Goal: Task Accomplishment & Management: Manage account settings

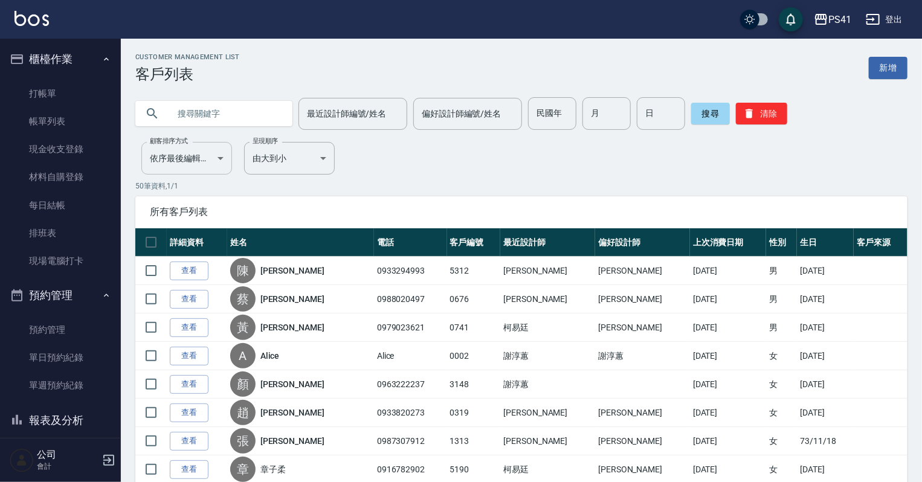
scroll to position [145, 0]
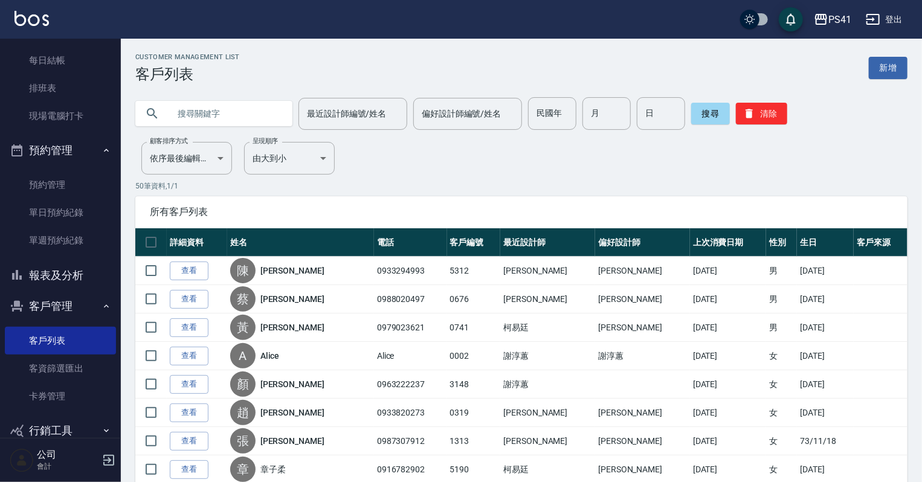
click at [207, 124] on input "text" at bounding box center [226, 113] width 114 height 33
type input "1799"
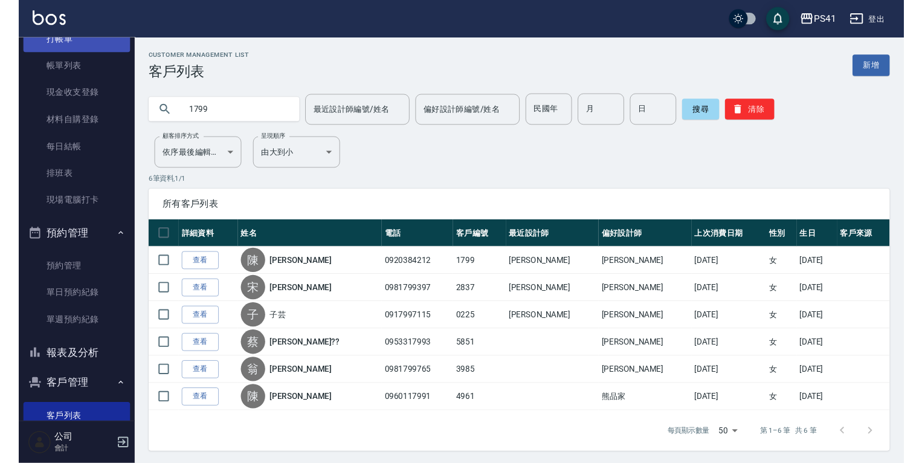
scroll to position [0, 0]
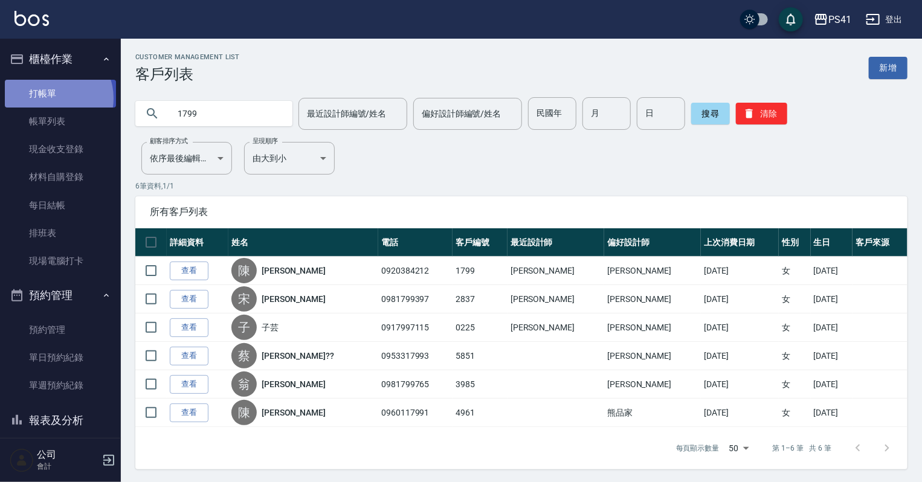
click at [53, 98] on link "打帳單" at bounding box center [60, 94] width 111 height 28
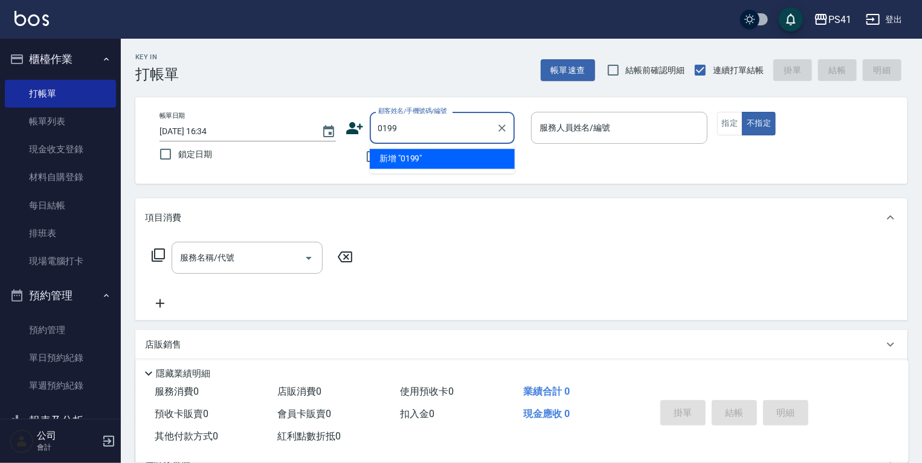
type input "0199"
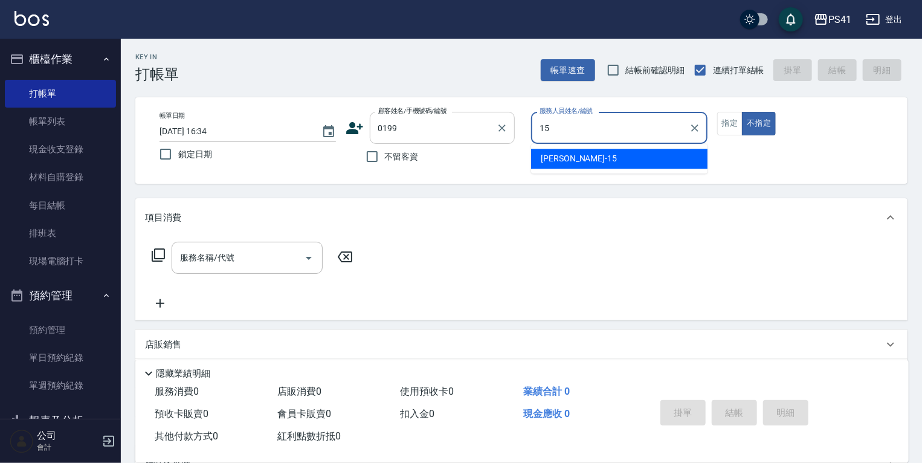
type input "[PERSON_NAME]-15"
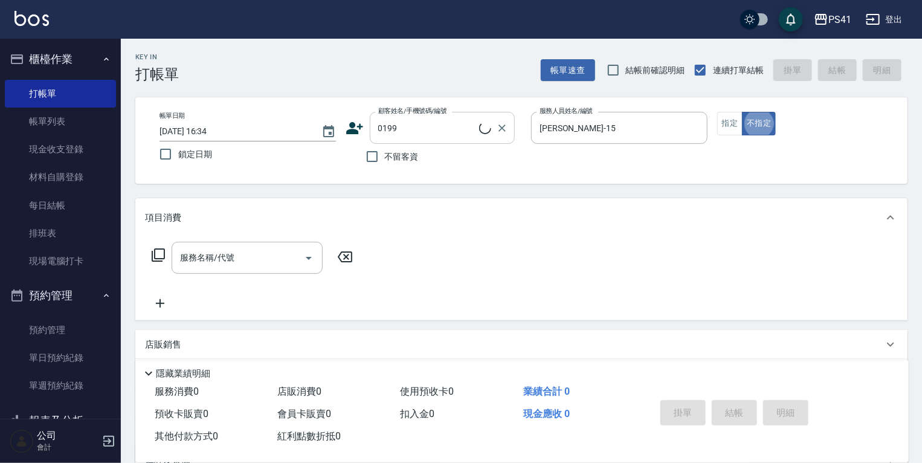
type button "false"
type input "[PERSON_NAME]/0981126527/0199"
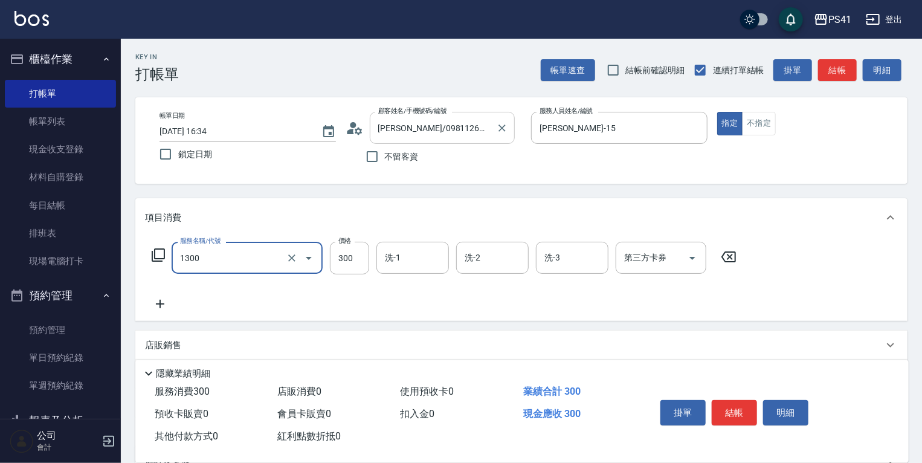
type input "洗髮300(1300)"
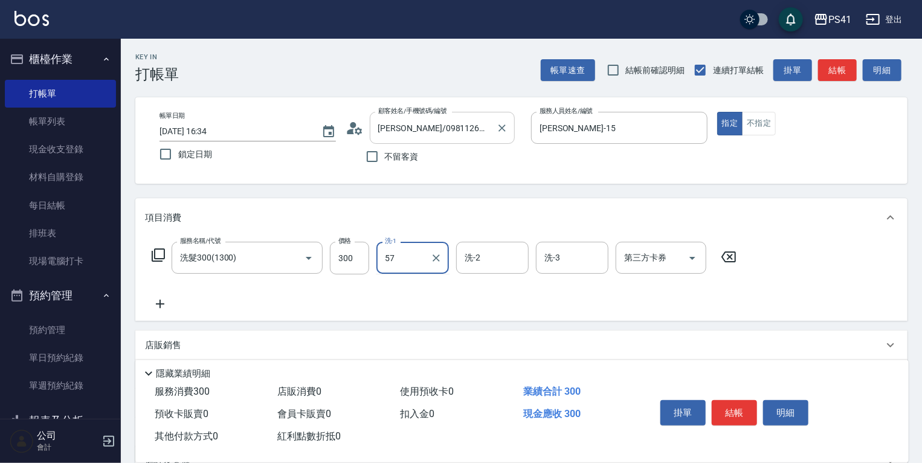
type input "57"
click at [391, 262] on input "洗-1" at bounding box center [413, 257] width 62 height 21
type input "佳佳-27"
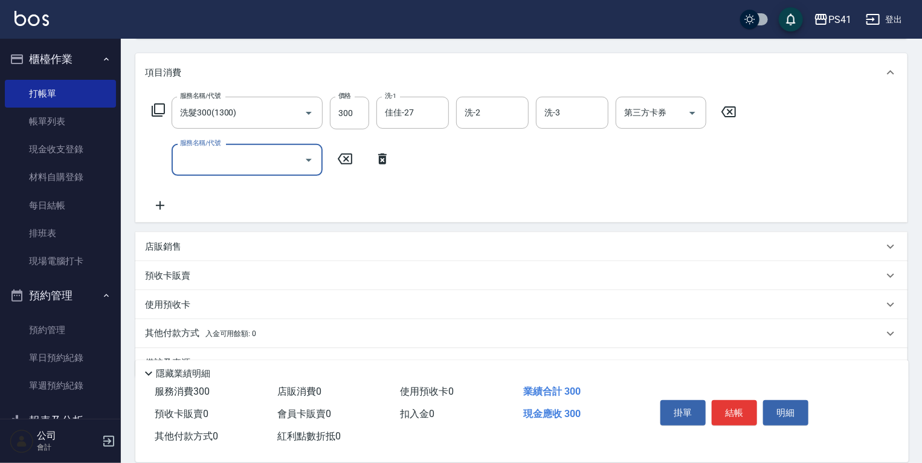
scroll to position [174, 0]
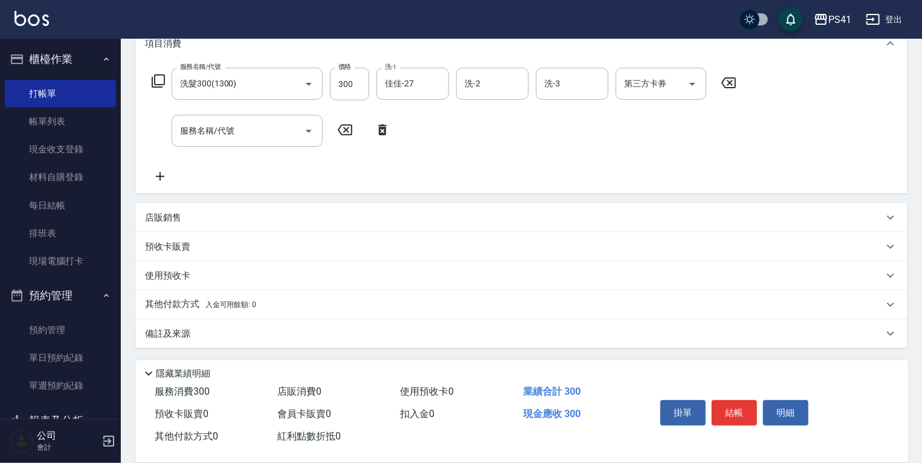
click at [175, 213] on p "店販銷售" at bounding box center [163, 218] width 36 height 13
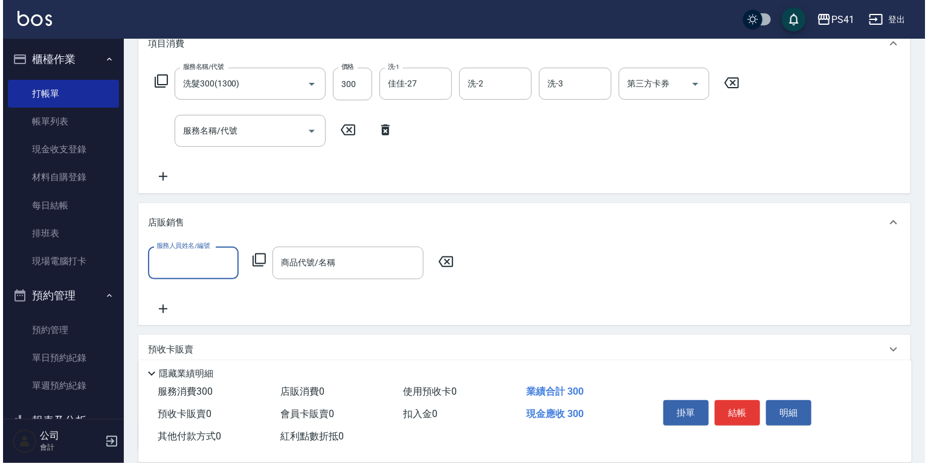
scroll to position [0, 0]
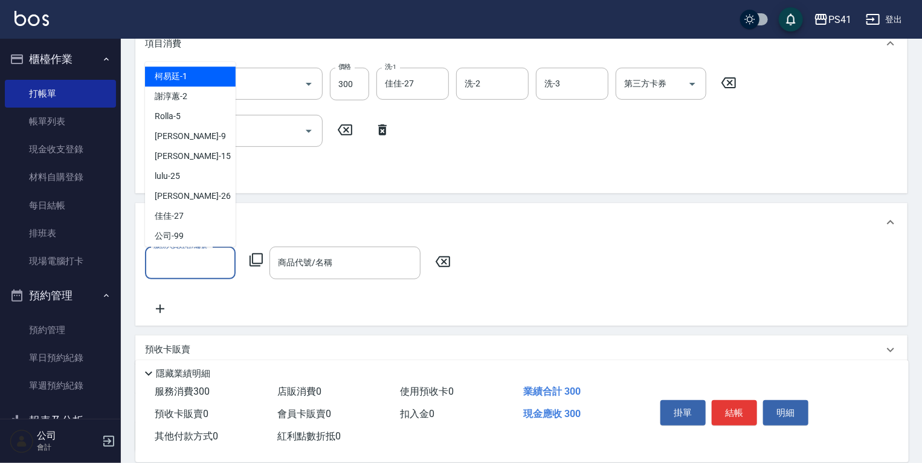
click at [192, 258] on input "服務人員姓名/編號" at bounding box center [190, 262] width 80 height 21
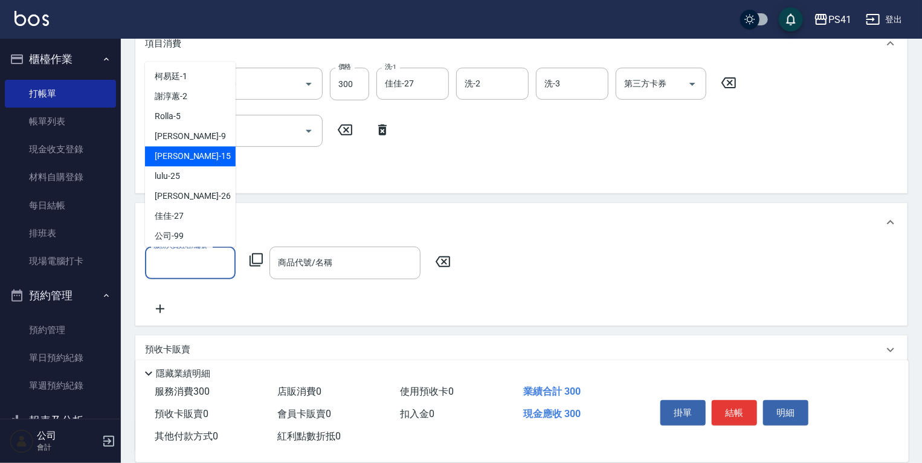
click at [197, 155] on div "[PERSON_NAME]15" at bounding box center [190, 156] width 91 height 20
type input "[PERSON_NAME]-15"
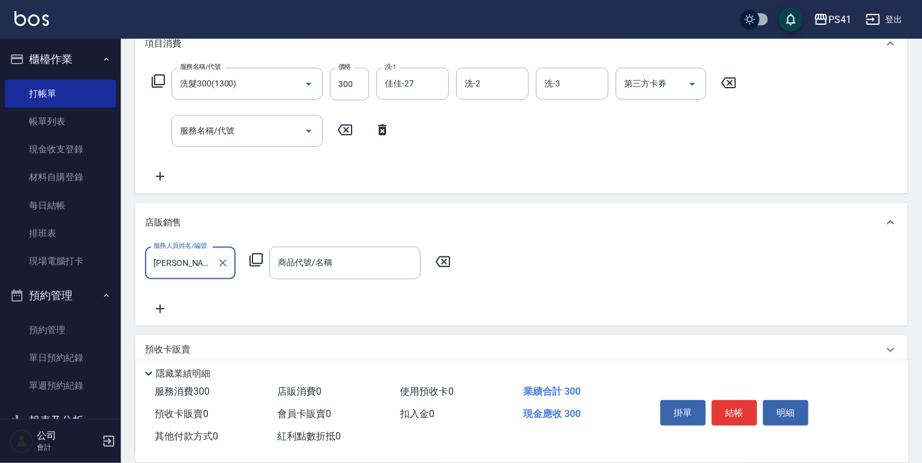
click at [262, 263] on icon at bounding box center [256, 259] width 13 height 13
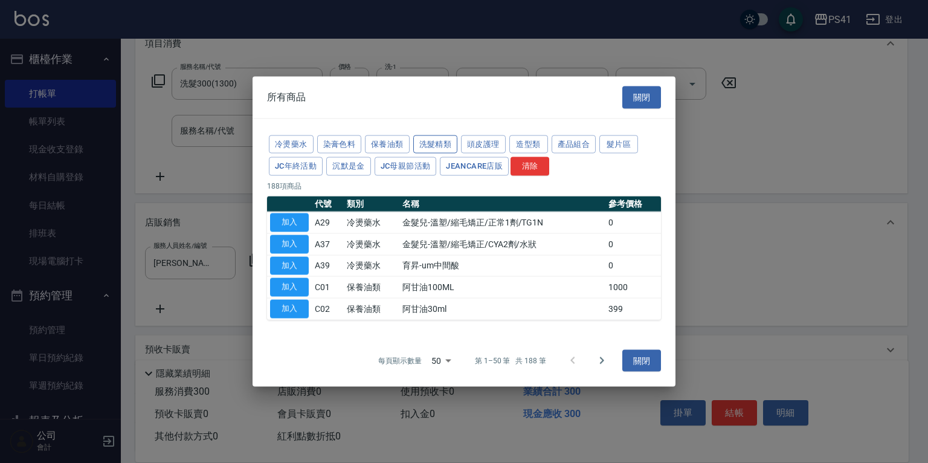
click at [433, 140] on button "洗髮精類" at bounding box center [435, 144] width 45 height 19
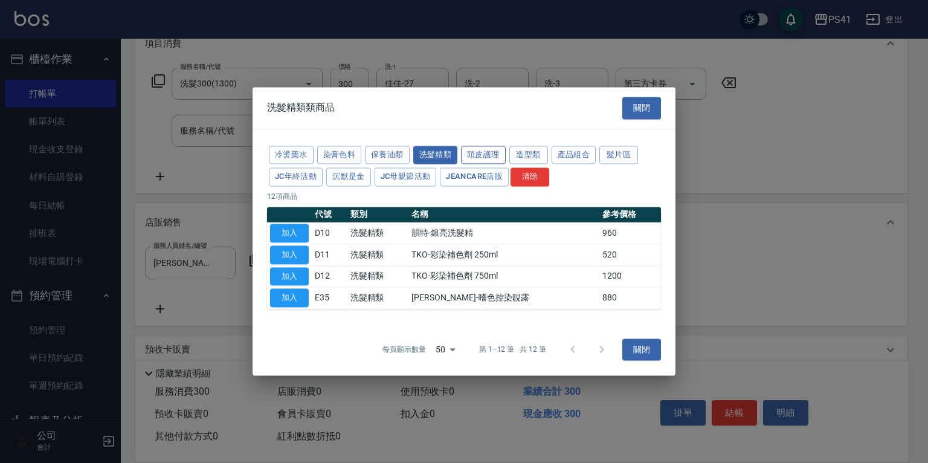
click at [467, 156] on button "頭皮護理" at bounding box center [483, 155] width 45 height 19
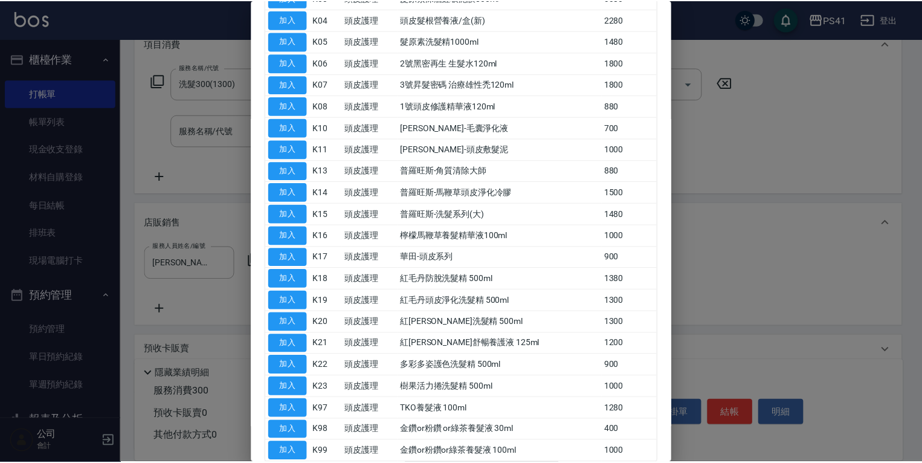
scroll to position [193, 0]
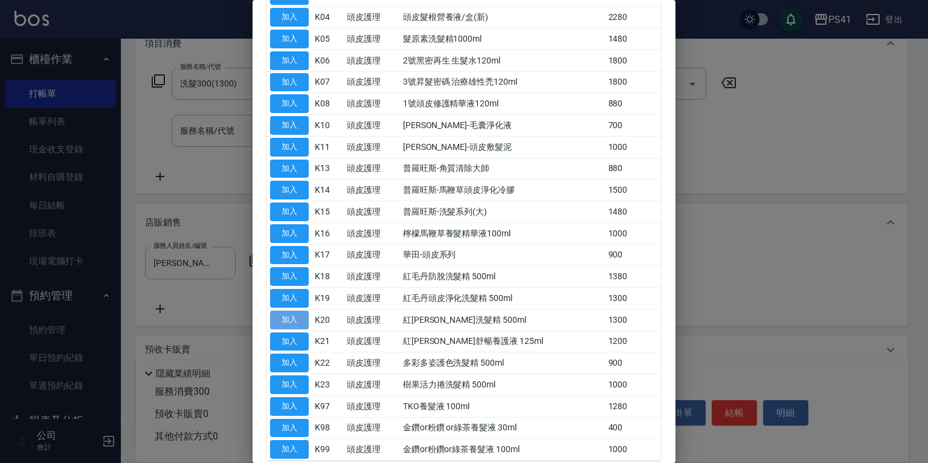
click at [302, 317] on button "加入" at bounding box center [289, 320] width 39 height 19
type input "紅[PERSON_NAME]洗髮精 500ml"
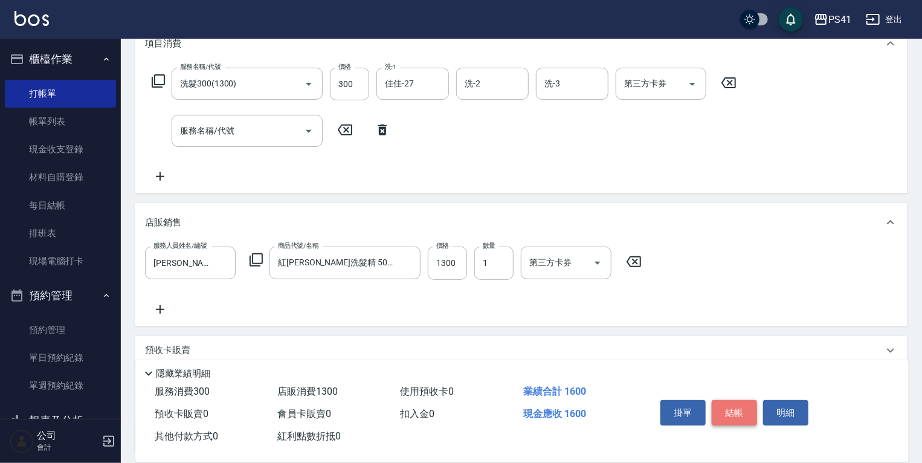
click at [731, 411] on button "結帳" at bounding box center [734, 412] width 45 height 25
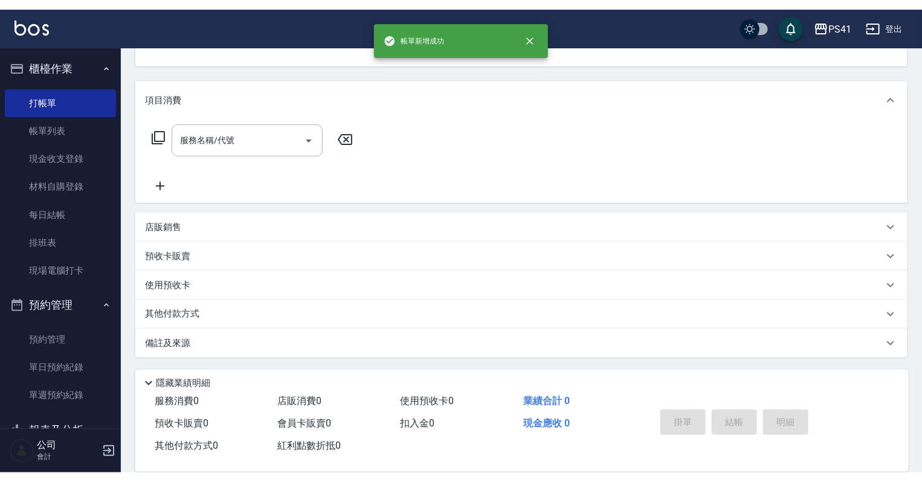
scroll to position [0, 0]
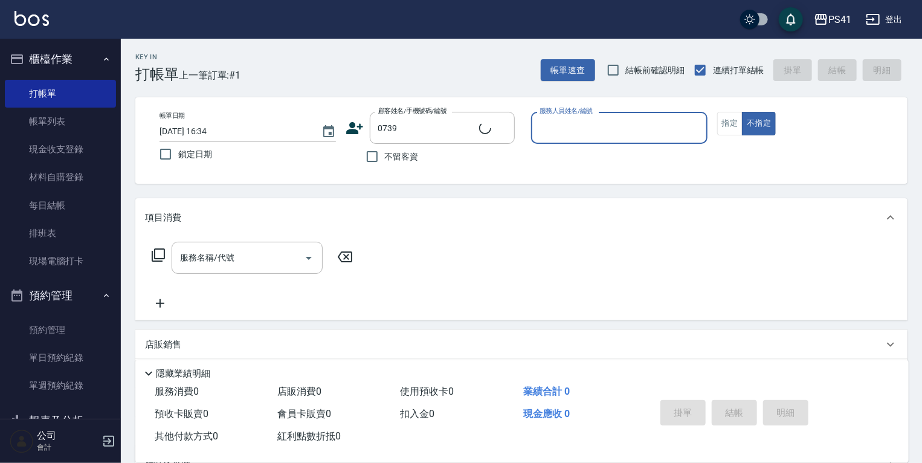
type input "[PERSON_NAME]/0927765706/0739"
type input "Rolla-5"
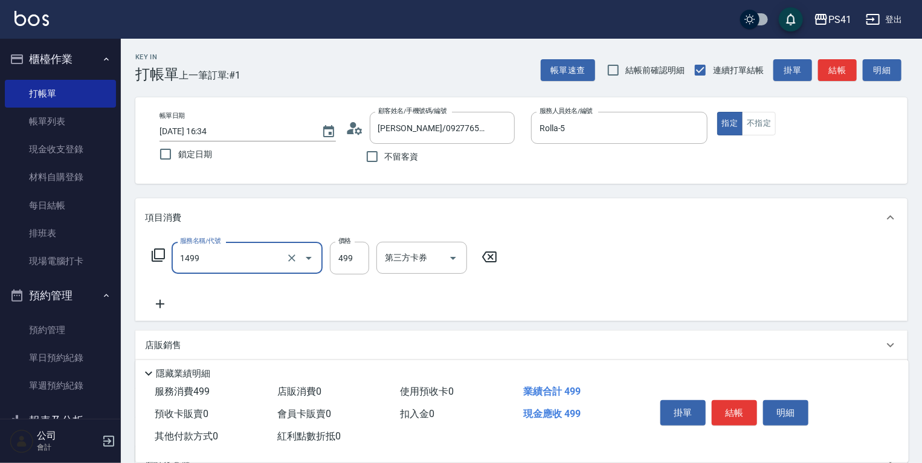
type input "活氧毛囊淨化髮浴(1499)"
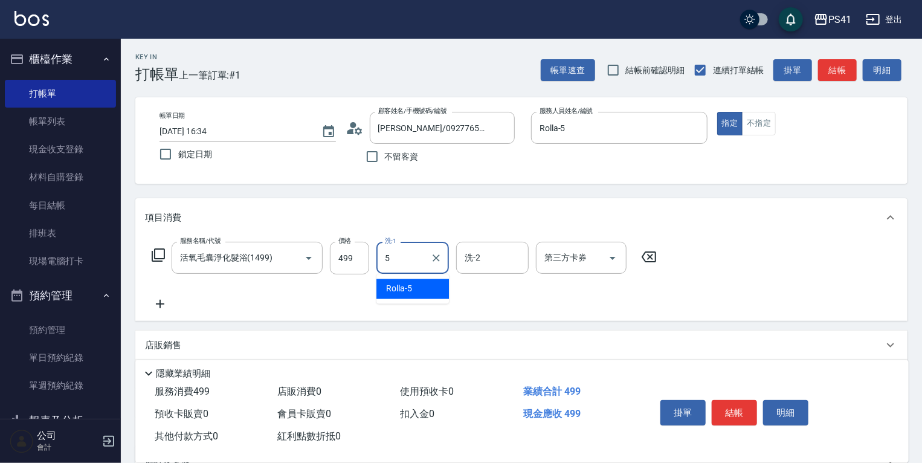
type input "Rolla-5"
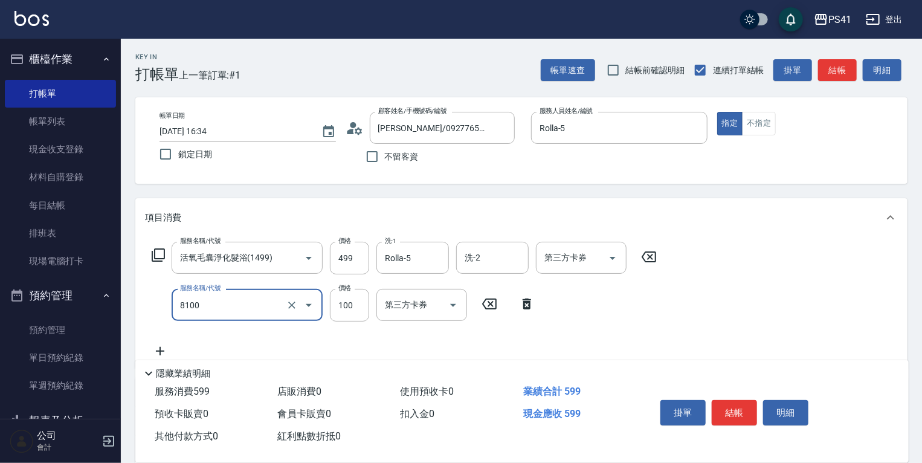
type input "電棒 夾直 玉米鬚(8100)"
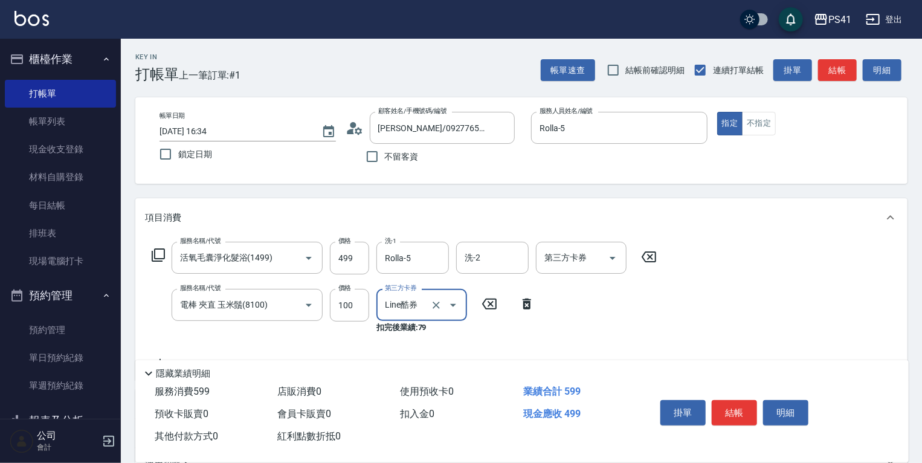
type input "Line酷券"
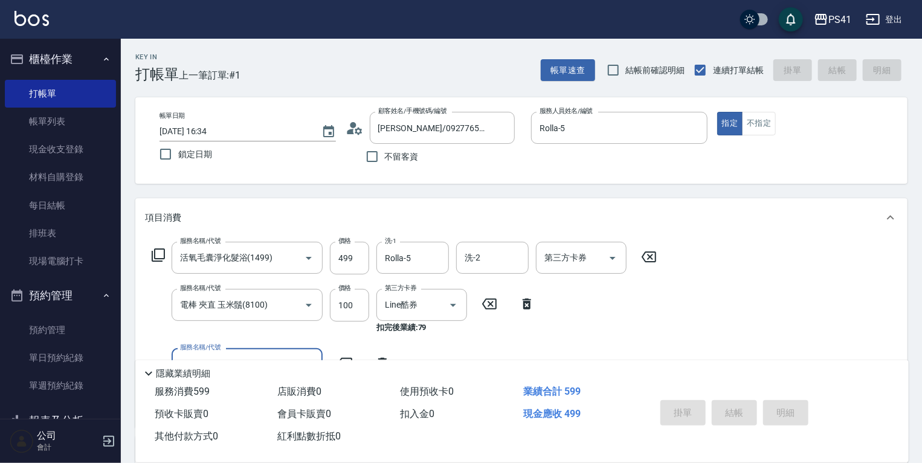
type input "[DATE] 16:35"
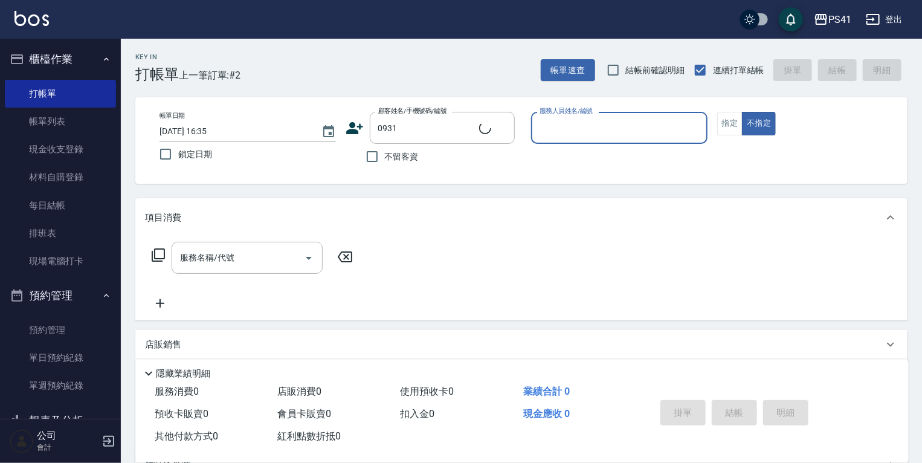
type input "[PERSON_NAME]/0916660999/0931"
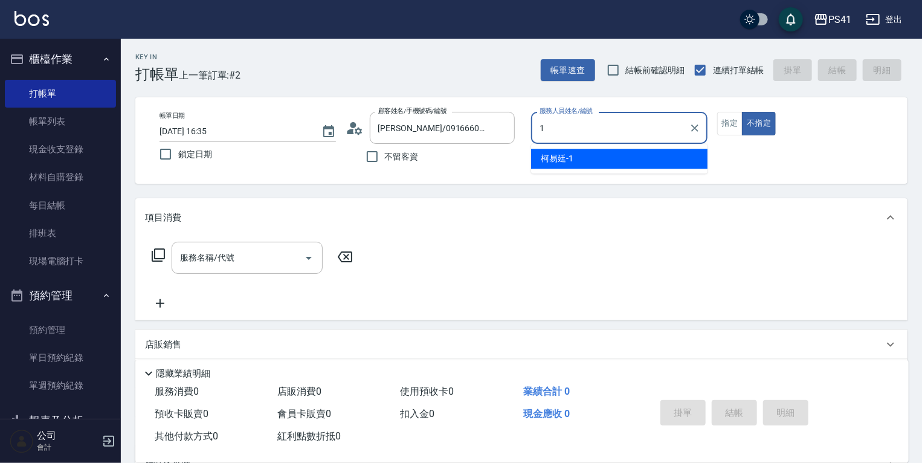
type input "[PERSON_NAME]-1"
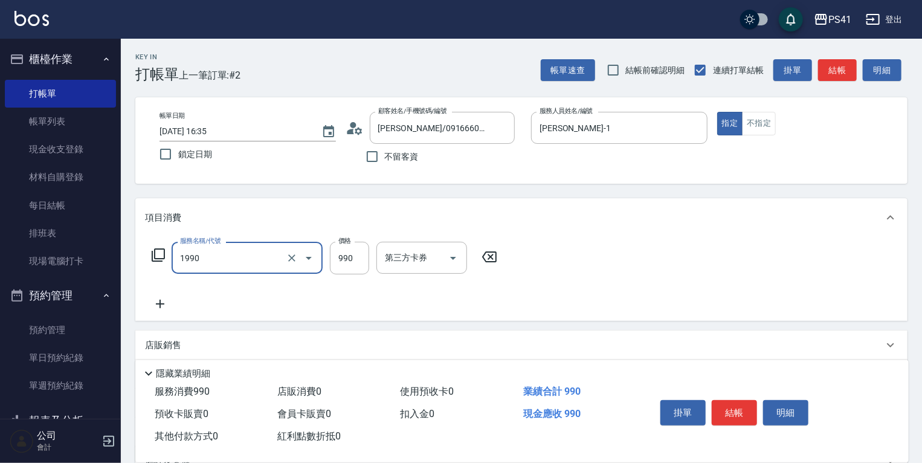
type input "舒活靓爽頭皮排毒洗(1990)"
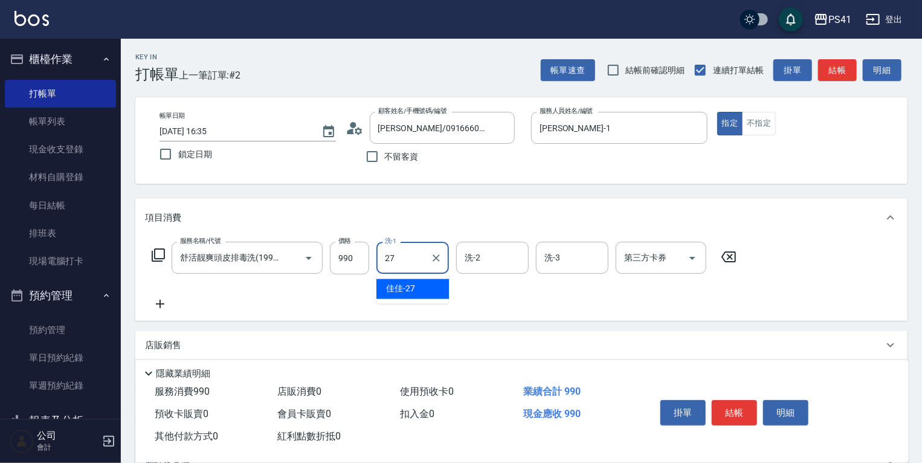
type input "佳佳-27"
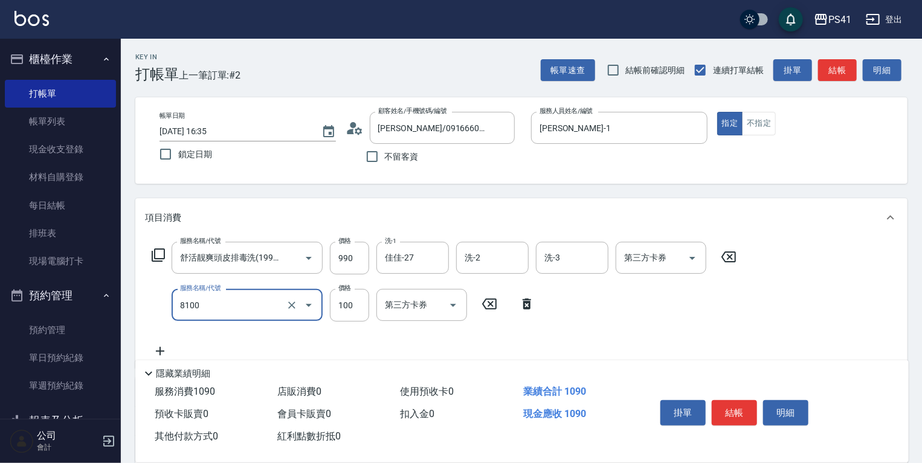
type input "電棒 夾直 玉米鬚(8100)"
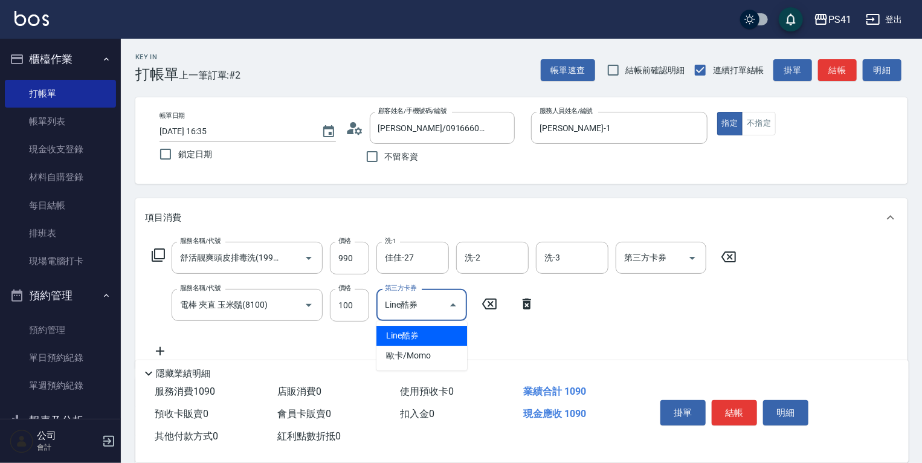
type input "Line酷券"
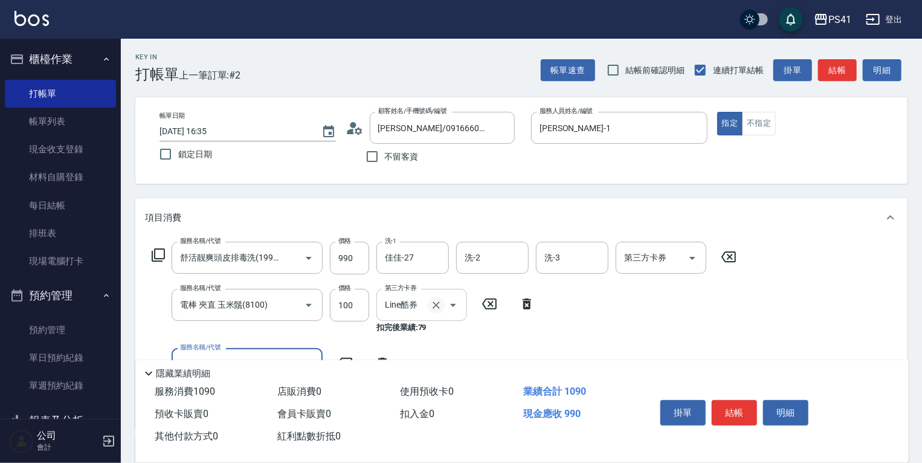
click at [435, 308] on icon "Clear" at bounding box center [436, 305] width 12 height 12
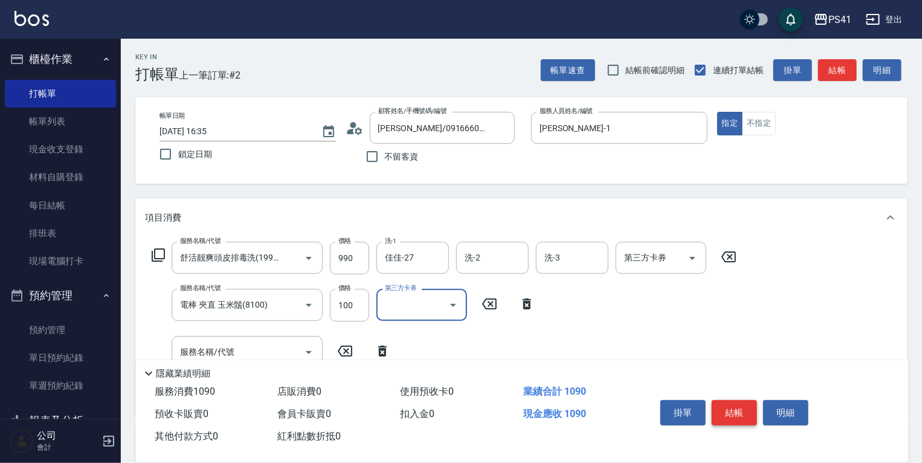
click at [742, 413] on button "結帳" at bounding box center [734, 412] width 45 height 25
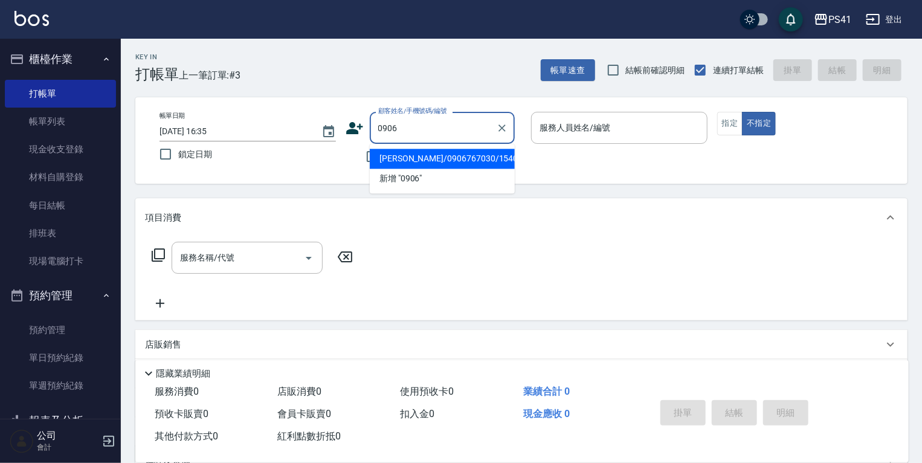
type input "[PERSON_NAME]/0906767030/1540"
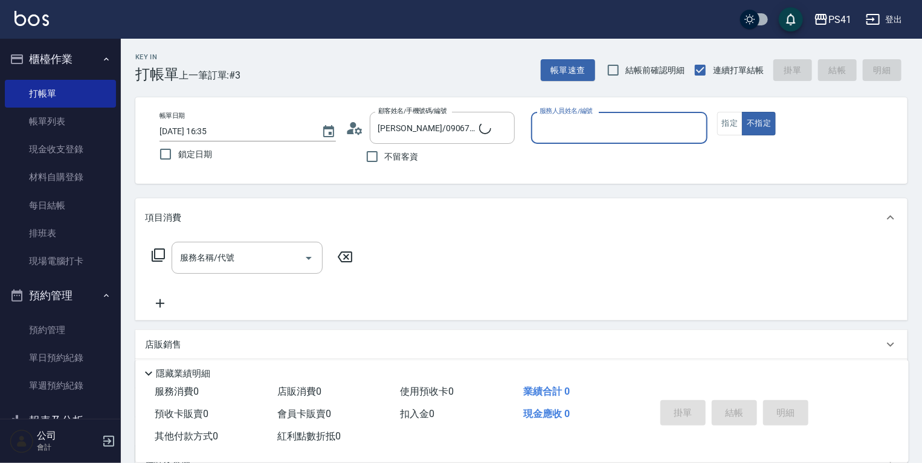
type input "1"
type input "[PERSON_NAME]/0922053260/0906"
type input "[PERSON_NAME]-1"
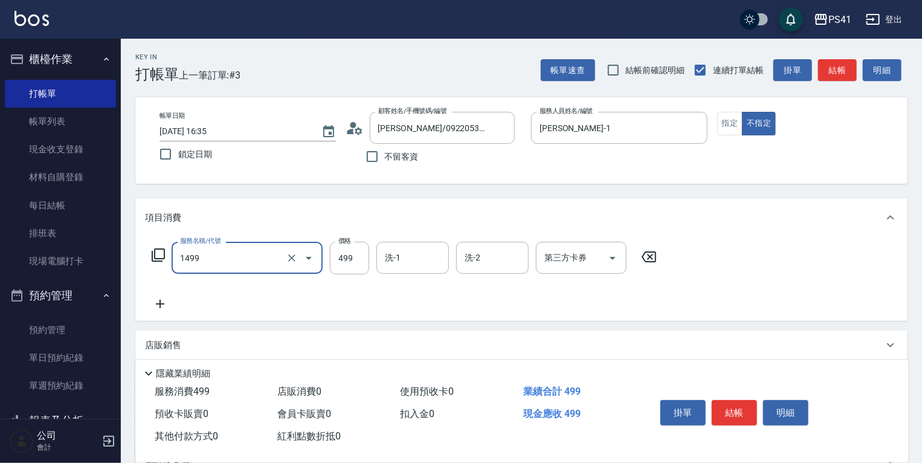
type input "活氧毛囊淨化髮浴(1499)"
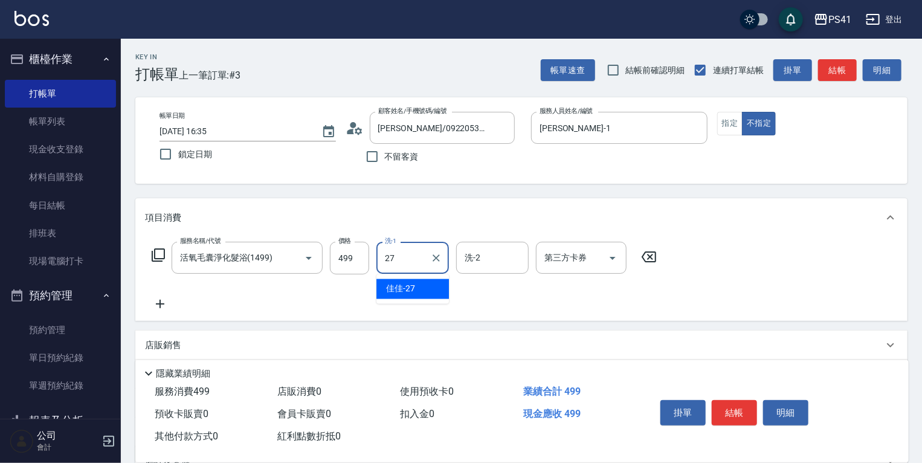
type input "佳佳-27"
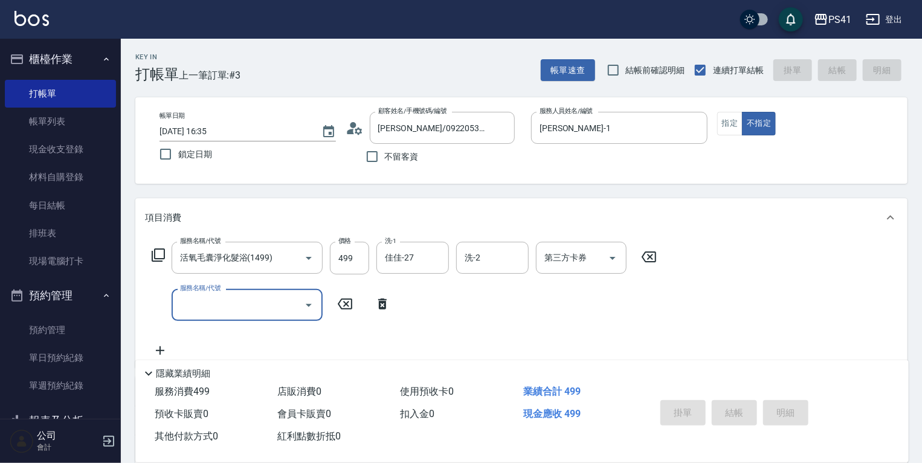
type input "[DATE] 16:36"
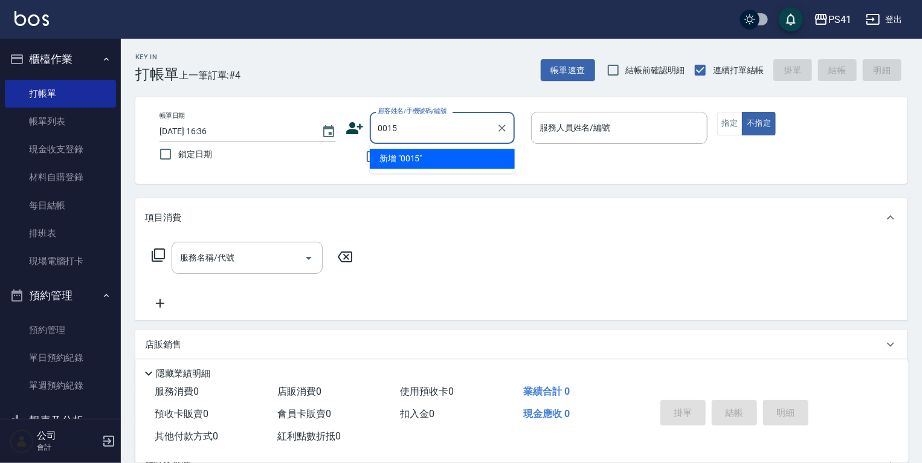
type input "0015"
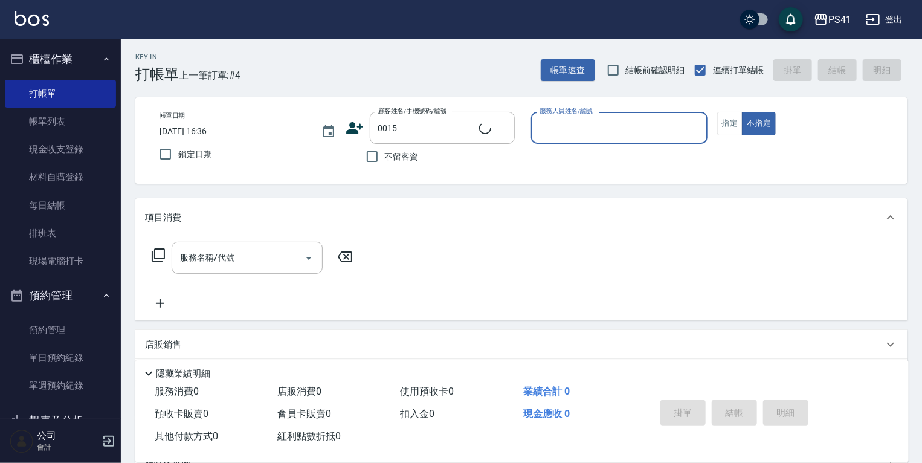
type input "1"
type input "[PERSON_NAME]/15_[PERSON_NAME]/0015"
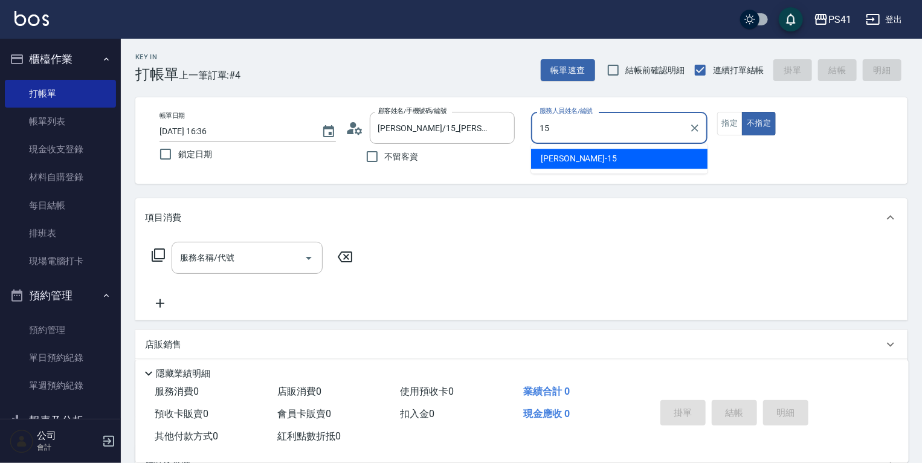
type input "[PERSON_NAME]-15"
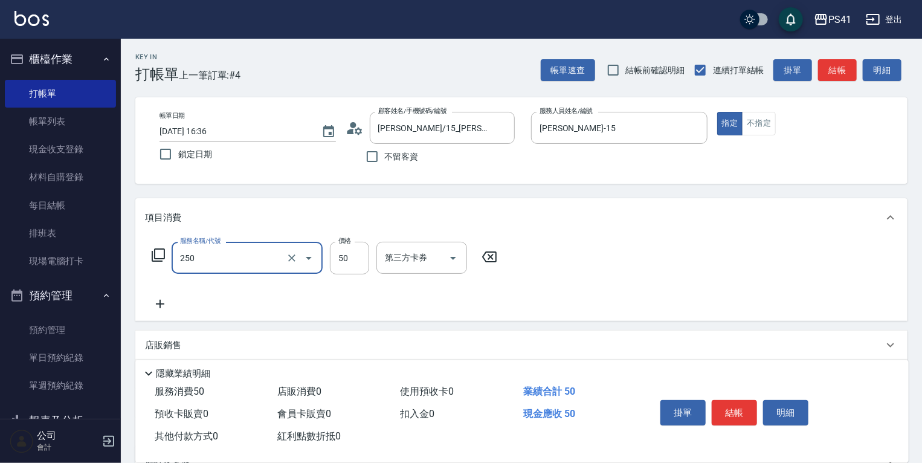
type input "剪瀏海(250)"
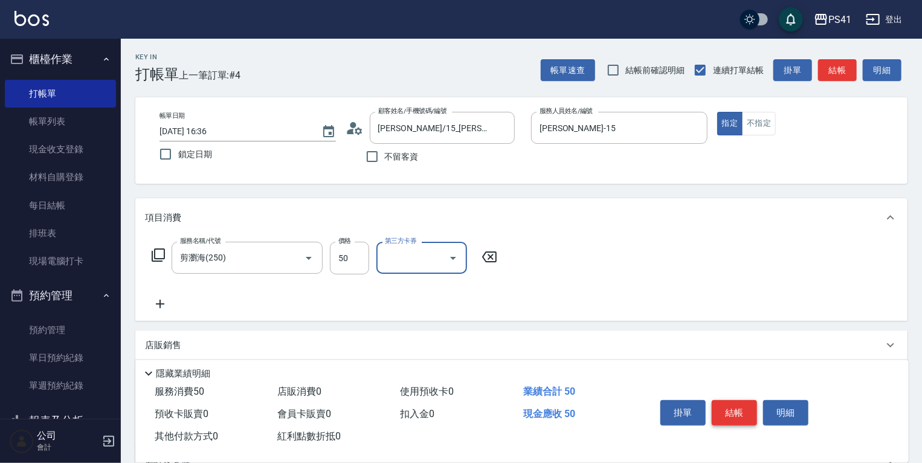
click at [742, 406] on button "結帳" at bounding box center [734, 412] width 45 height 25
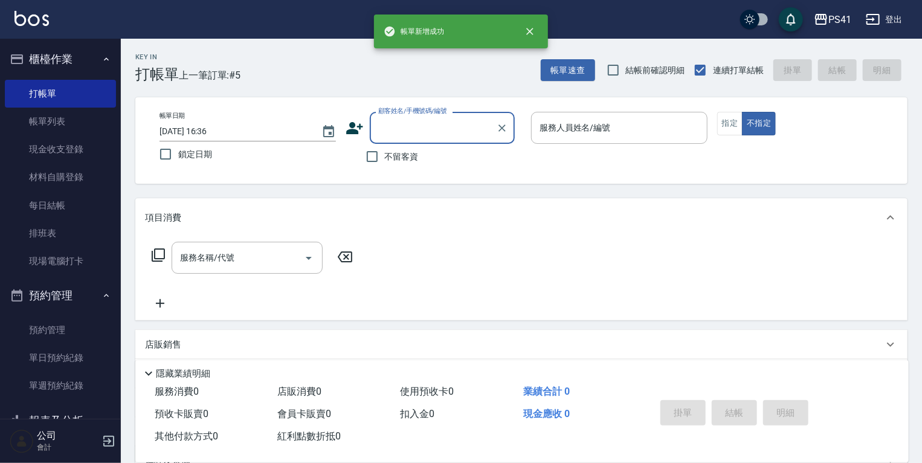
click at [354, 127] on icon at bounding box center [355, 128] width 18 height 18
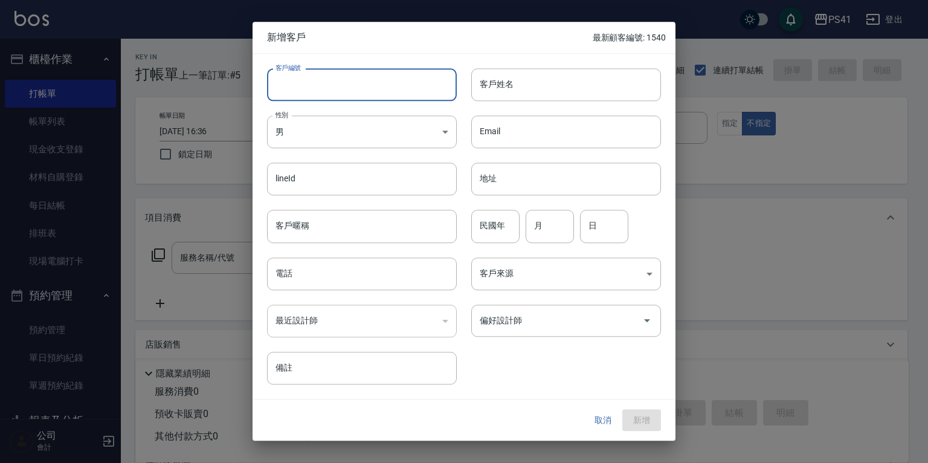
click at [364, 88] on input "客戶編號" at bounding box center [362, 84] width 190 height 33
type input "1542"
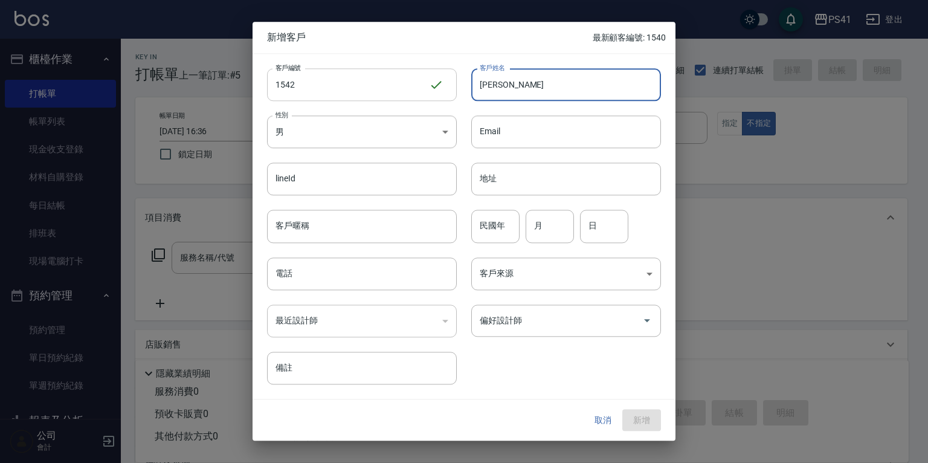
type input "[PERSON_NAME]"
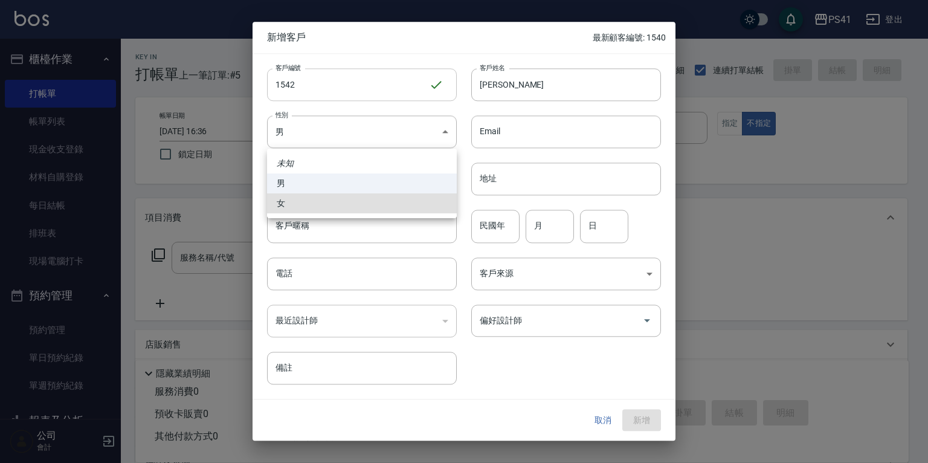
type input "[DEMOGRAPHIC_DATA]"
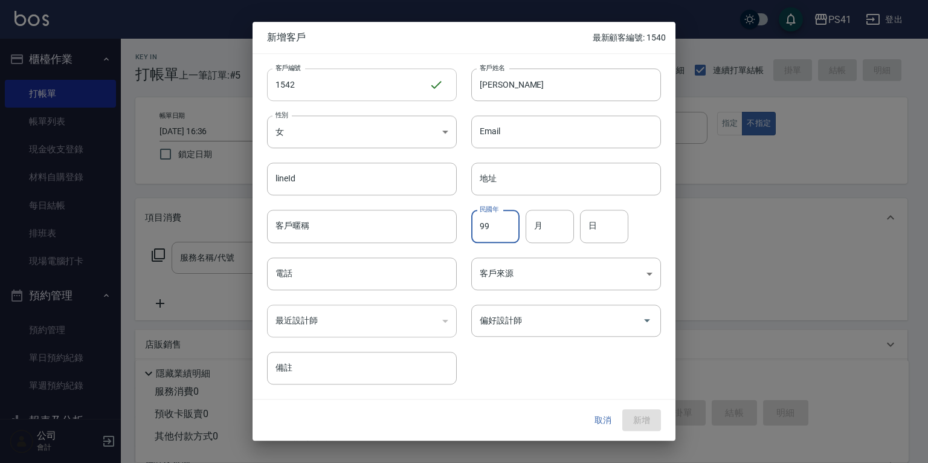
type input "99"
type input "10"
type input "24"
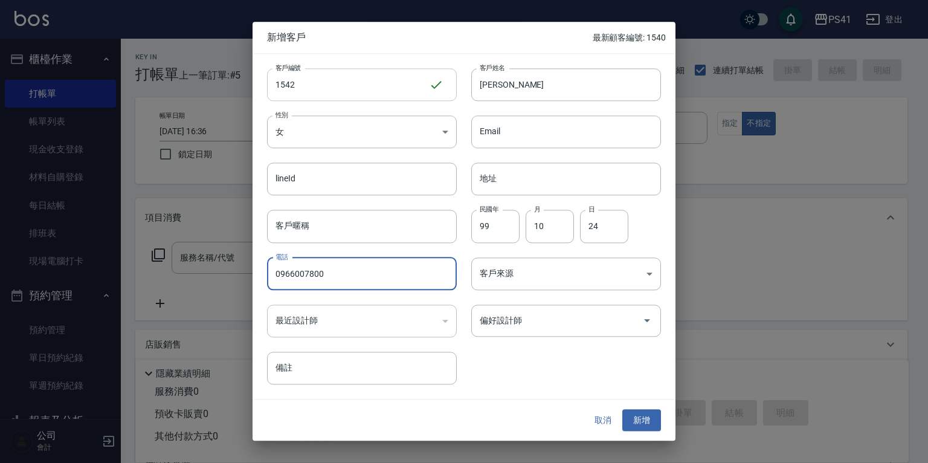
type input "0966007800"
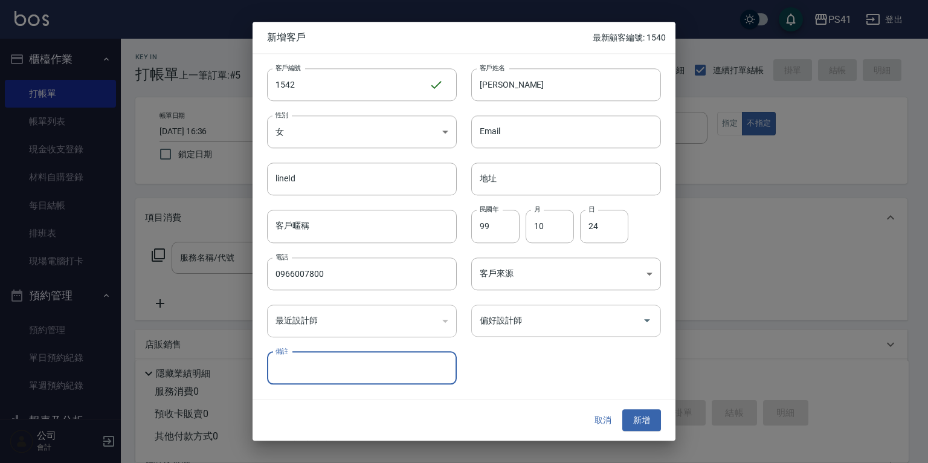
click at [571, 309] on div "偏好設計師" at bounding box center [566, 321] width 190 height 32
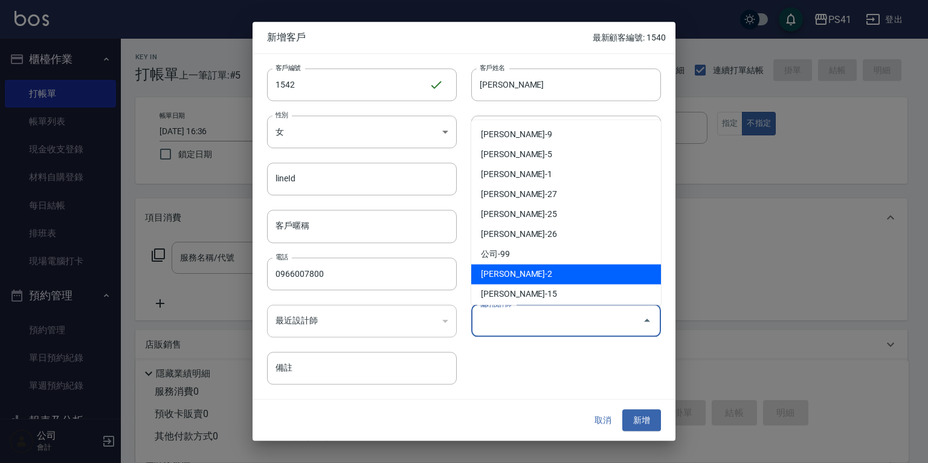
click at [505, 281] on li "[PERSON_NAME]-2" at bounding box center [566, 274] width 190 height 20
type input "謝淳蕙"
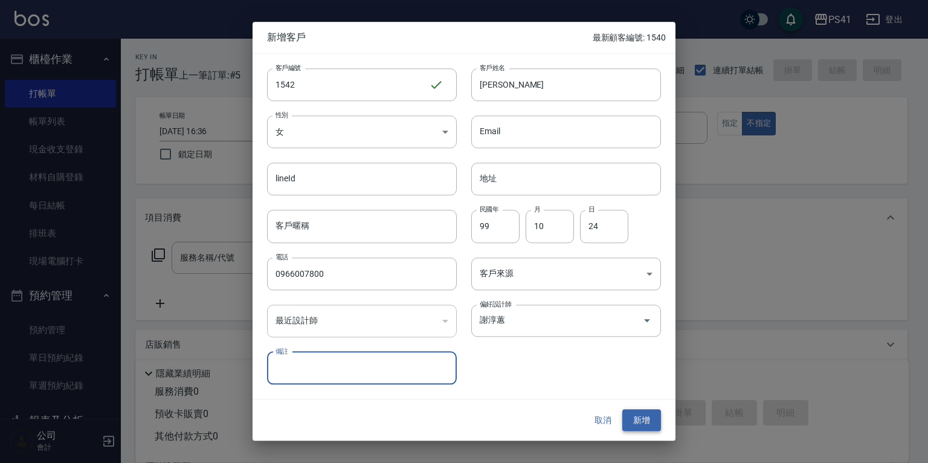
click at [641, 425] on button "新增" at bounding box center [641, 420] width 39 height 22
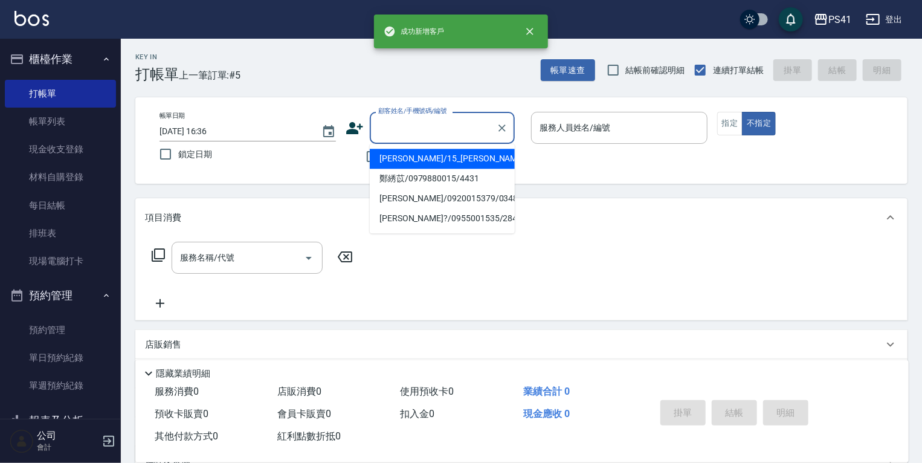
click at [399, 136] on input "顧客姓名/手機號碼/編號" at bounding box center [433, 127] width 116 height 21
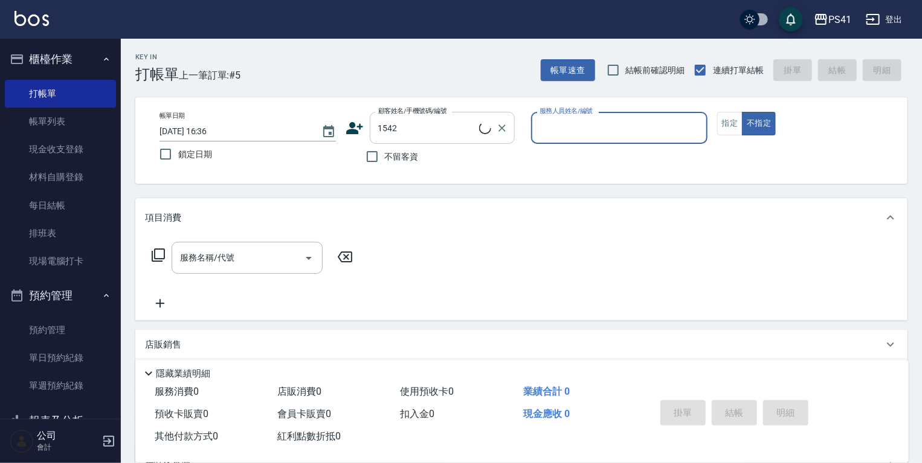
type input "[PERSON_NAME]/0966007800/1542"
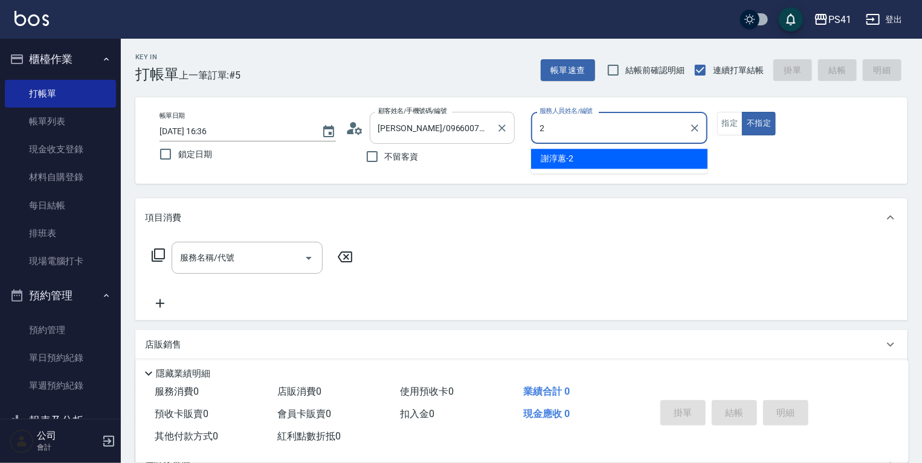
type input "[PERSON_NAME]-2"
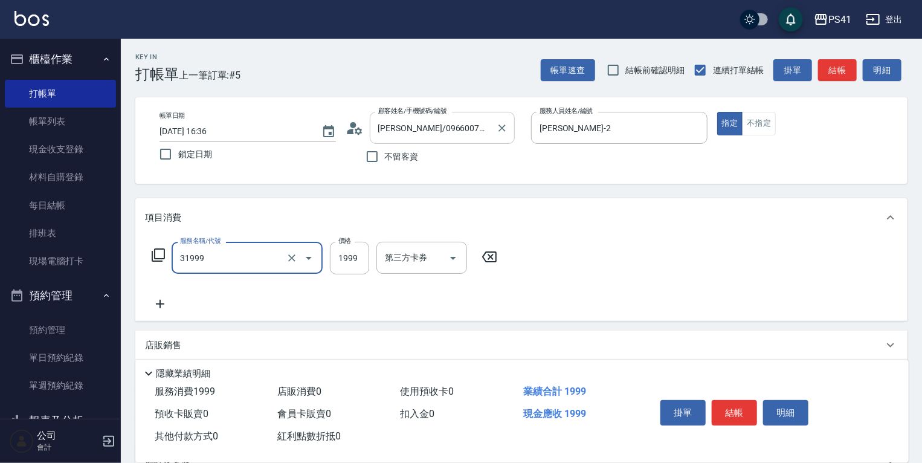
type input "1999以下燙髮(31999)"
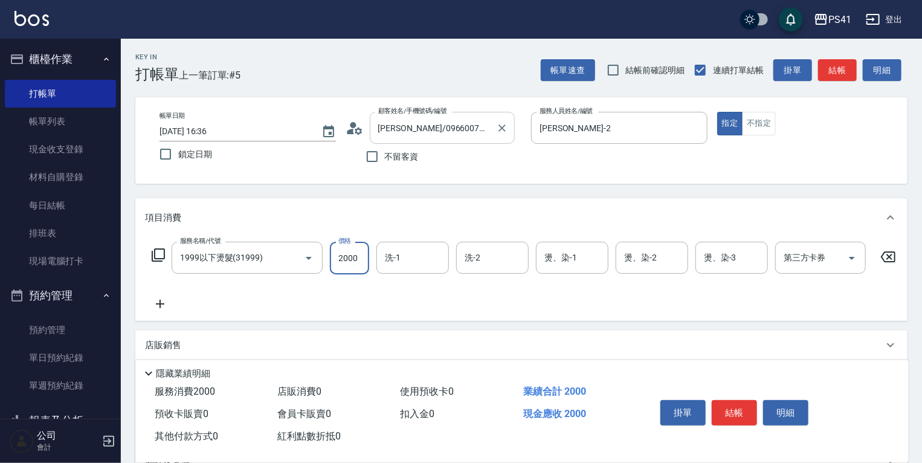
type input "2000"
type input "[PERSON_NAME]-26"
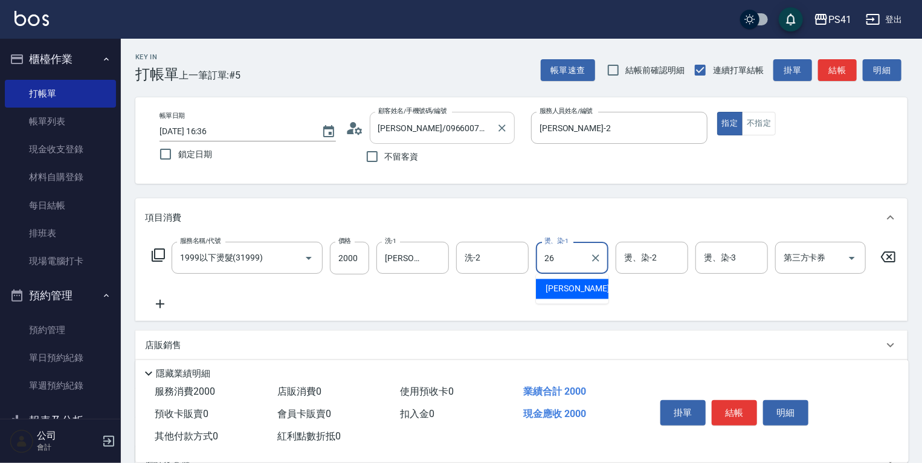
type input "[PERSON_NAME]-26"
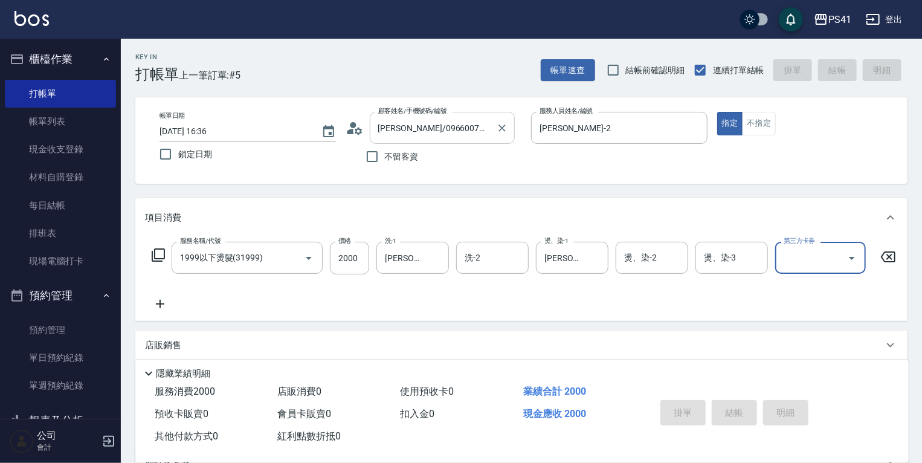
type input "[DATE] 16:37"
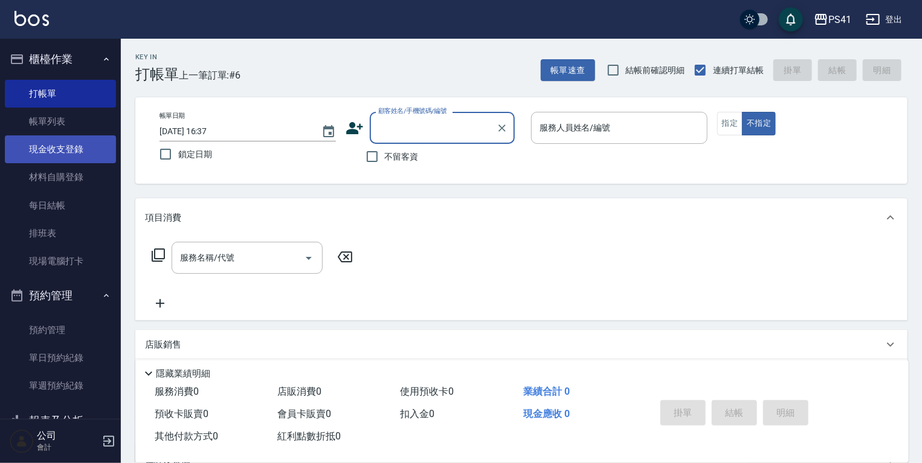
drag, startPoint x: 78, startPoint y: 124, endPoint x: 78, endPoint y: 143, distance: 19.3
click at [78, 124] on link "帳單列表" at bounding box center [60, 122] width 111 height 28
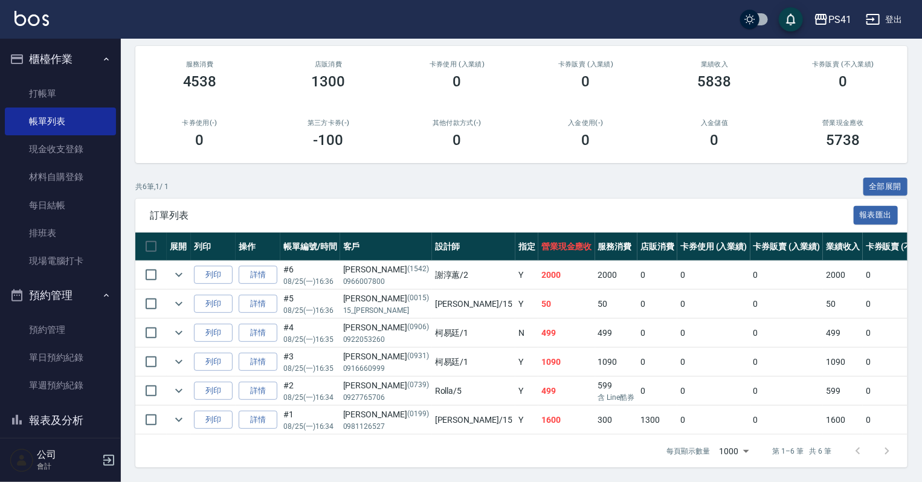
scroll to position [146, 0]
click at [252, 382] on link "詳情" at bounding box center [258, 391] width 39 height 19
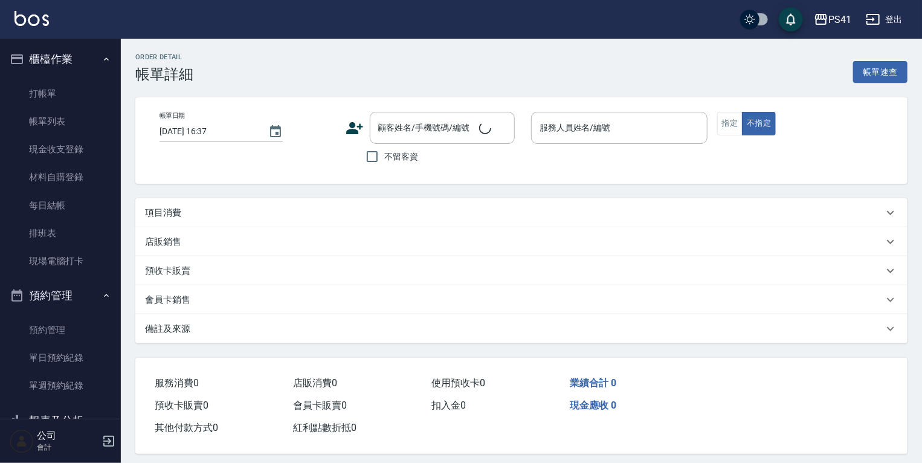
type input "[DATE] 16:34"
type input "Rolla-5"
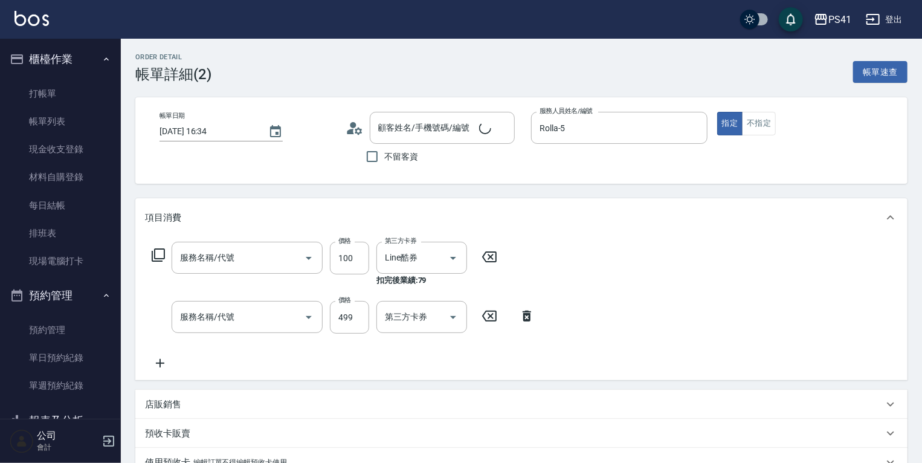
type input "[PERSON_NAME]/0927765706/0739"
type input "電棒 夾直 玉米鬚(8100)"
type input "活氧毛囊淨化髮浴(1499)"
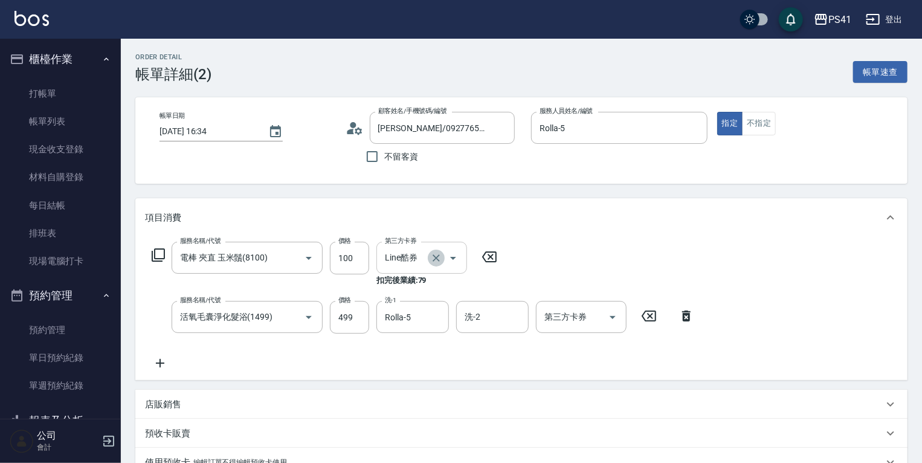
click at [438, 256] on icon "Clear" at bounding box center [436, 257] width 7 height 7
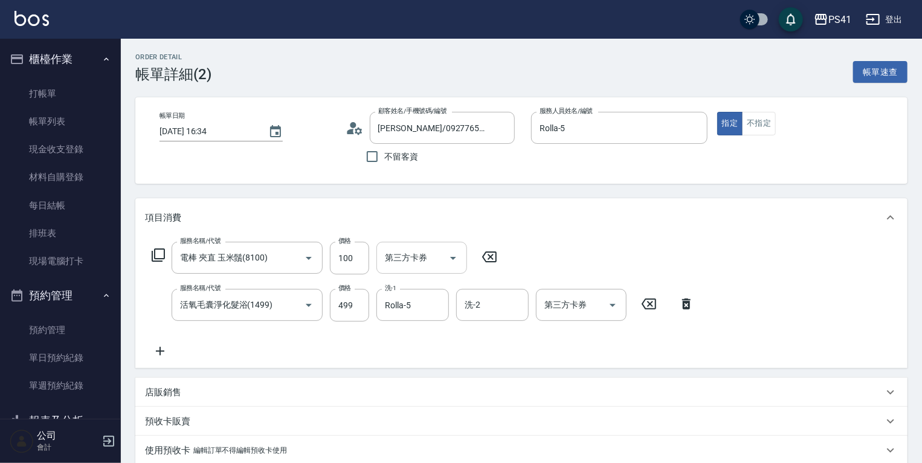
click at [508, 248] on div "服務名稱/代號 電棒 夾直 玉米鬚(8100) 服務名稱/代號 價格 100 價格 第三方卡券 第三方卡券 服務名稱/代號 活氧毛囊淨化髮浴(1499) 服務…" at bounding box center [423, 300] width 557 height 117
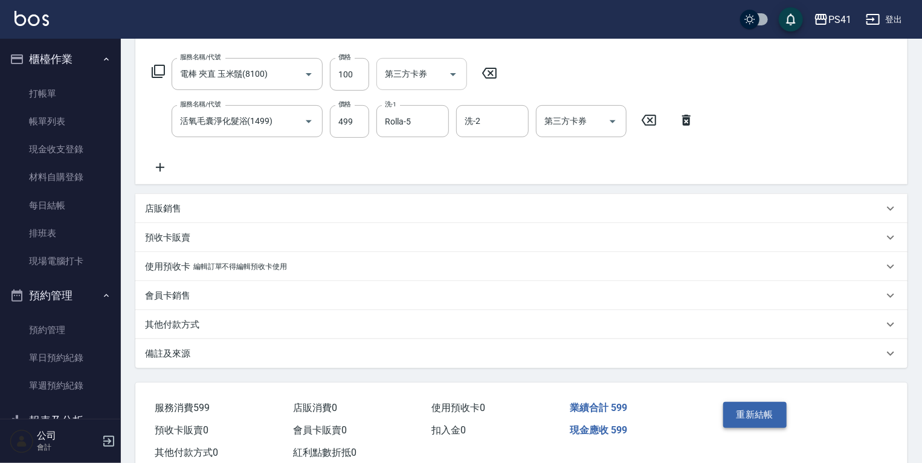
scroll to position [218, 0]
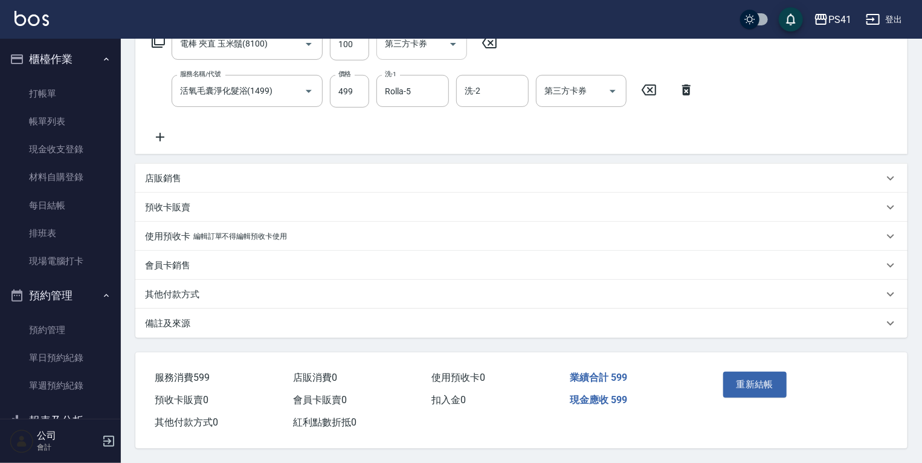
click at [743, 377] on button "重新結帳" at bounding box center [755, 384] width 64 height 25
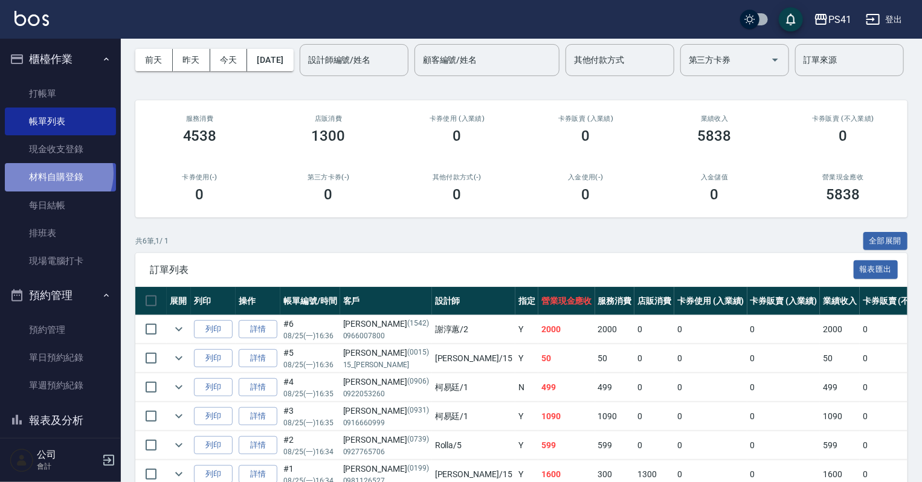
click at [56, 173] on link "材料自購登錄" at bounding box center [60, 177] width 111 height 28
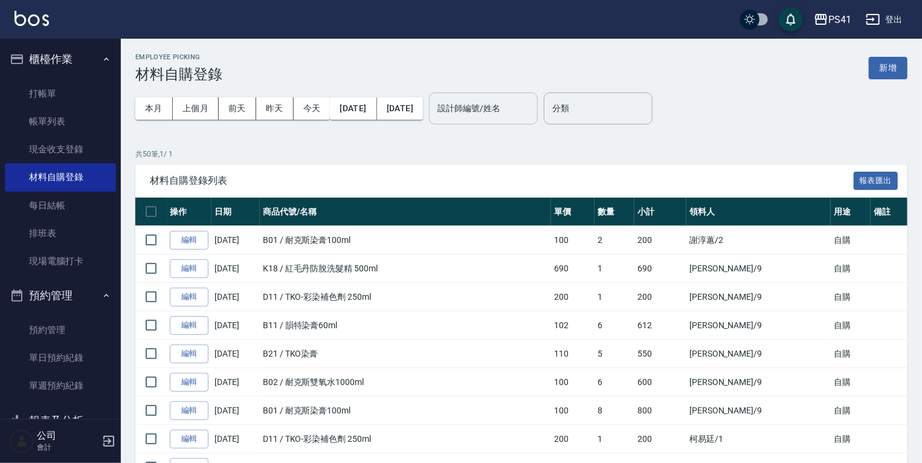
click at [526, 108] on input "設計師編號/姓名" at bounding box center [484, 108] width 98 height 21
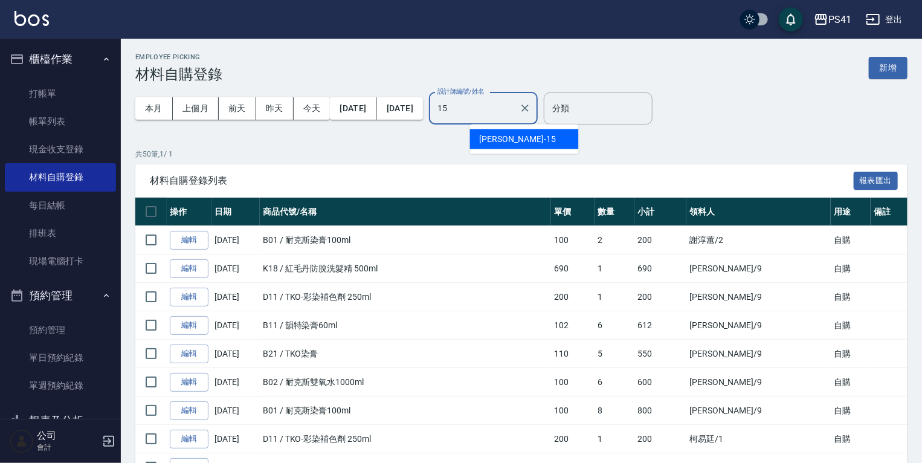
type input "[PERSON_NAME]-15"
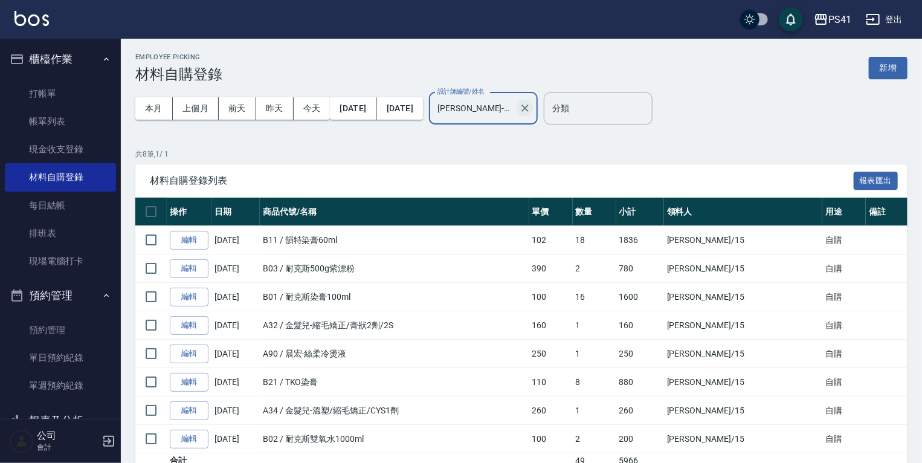
click at [531, 104] on icon "Clear" at bounding box center [525, 108] width 12 height 12
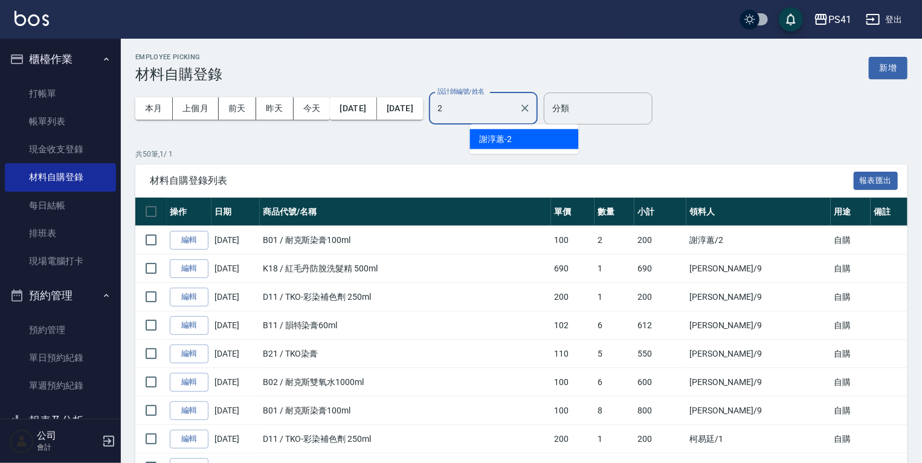
type input "[PERSON_NAME]-2"
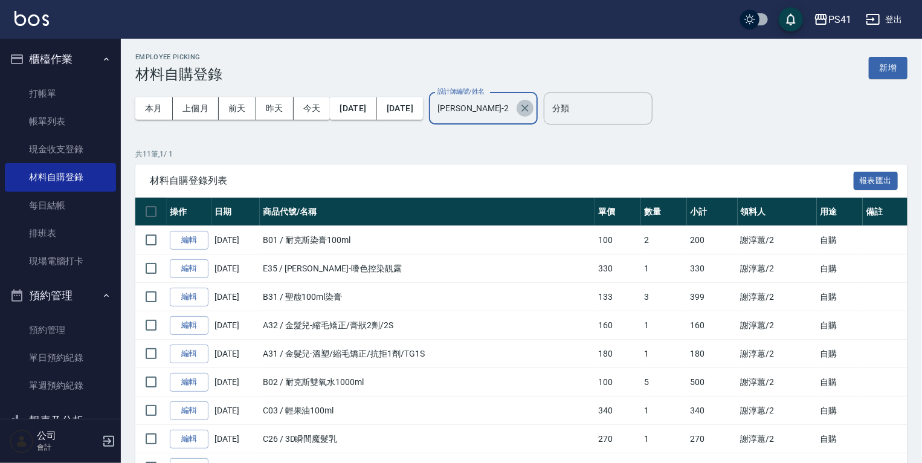
click at [529, 111] on icon "Clear" at bounding box center [525, 108] width 7 height 7
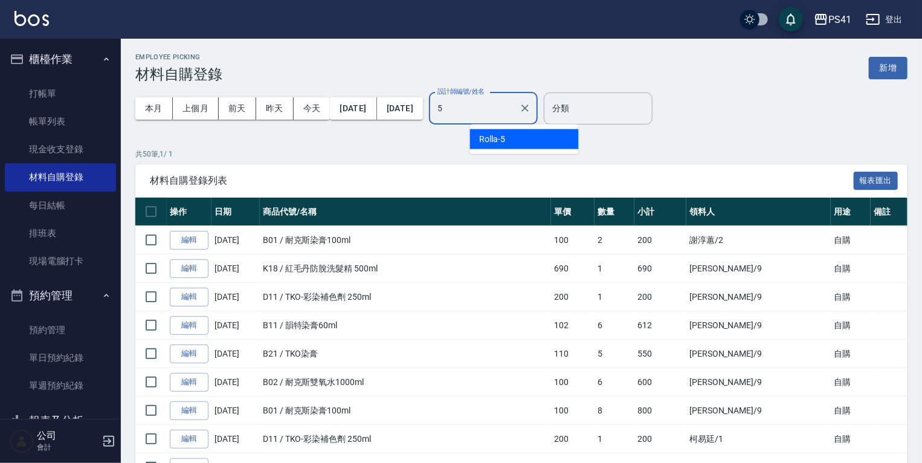
type input "Rolla-5"
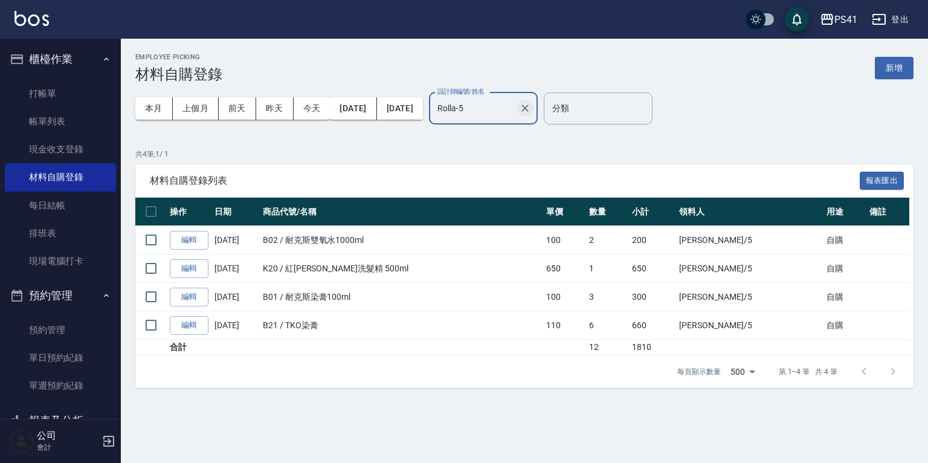
click at [534, 111] on button "Clear" at bounding box center [525, 108] width 17 height 17
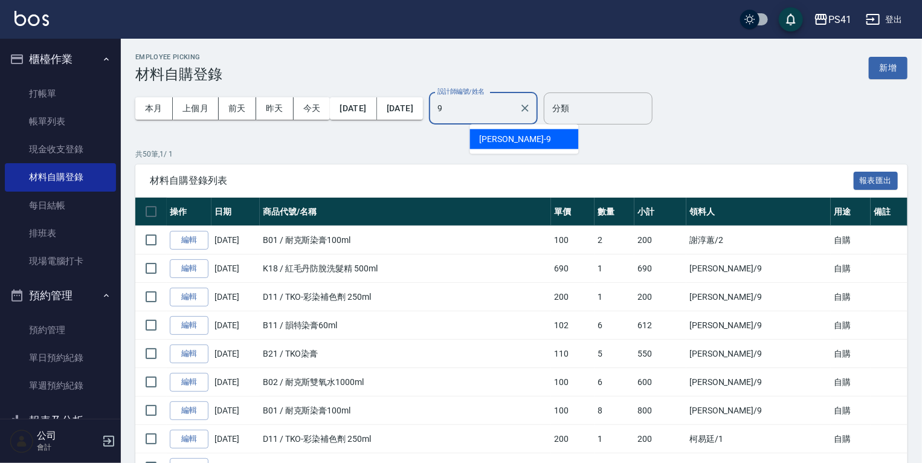
type input "[PERSON_NAME]-9"
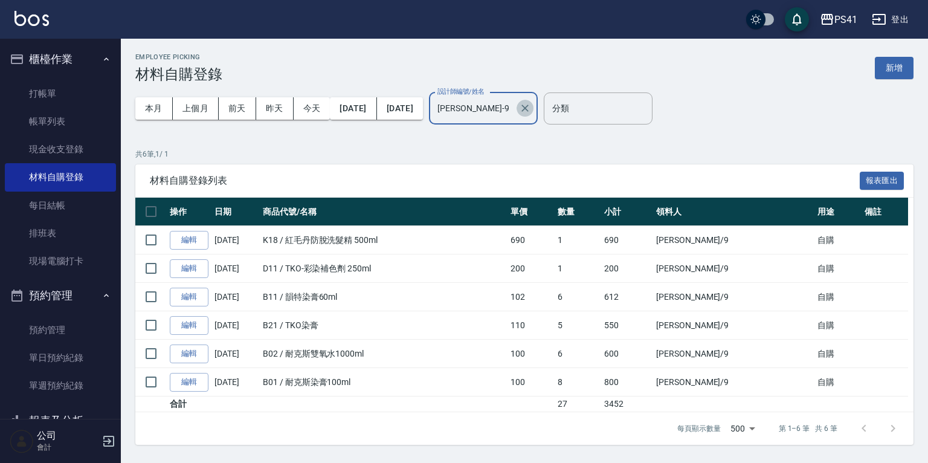
drag, startPoint x: 567, startPoint y: 109, endPoint x: 514, endPoint y: 112, distance: 52.7
click at [529, 109] on icon "Clear" at bounding box center [525, 108] width 7 height 7
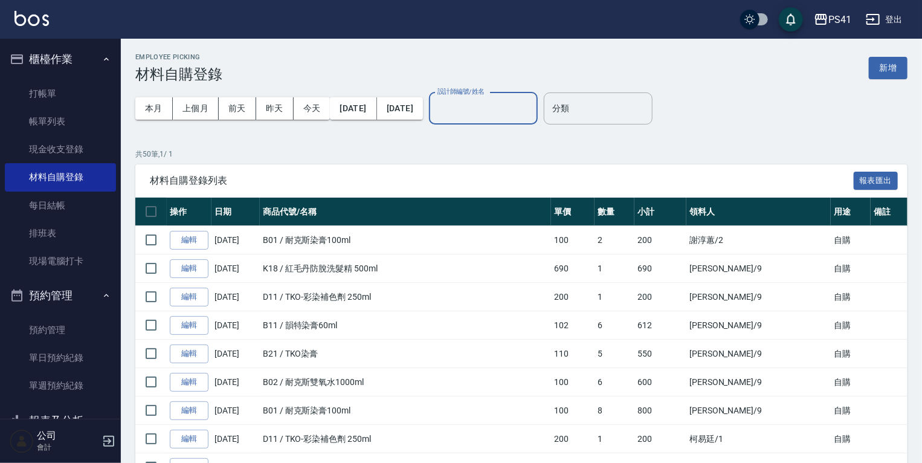
click at [506, 112] on input "設計師編號/姓名" at bounding box center [484, 108] width 98 height 21
type input "[PERSON_NAME]-1"
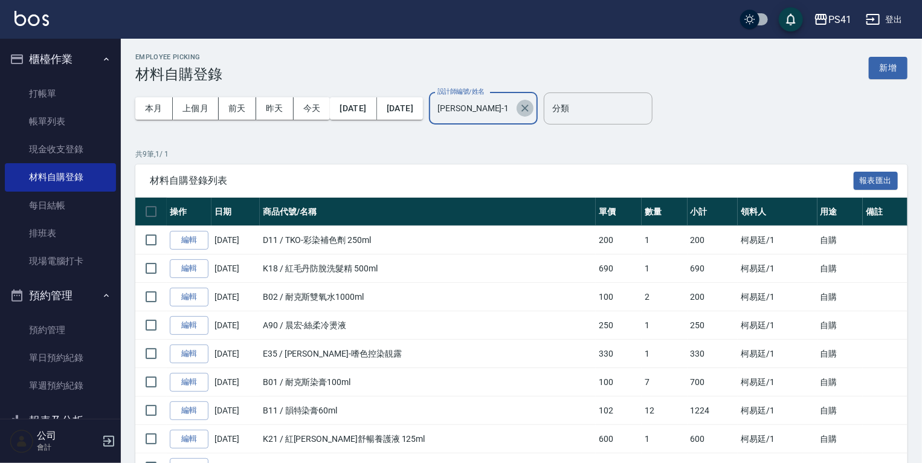
click at [531, 109] on icon "Clear" at bounding box center [525, 108] width 12 height 12
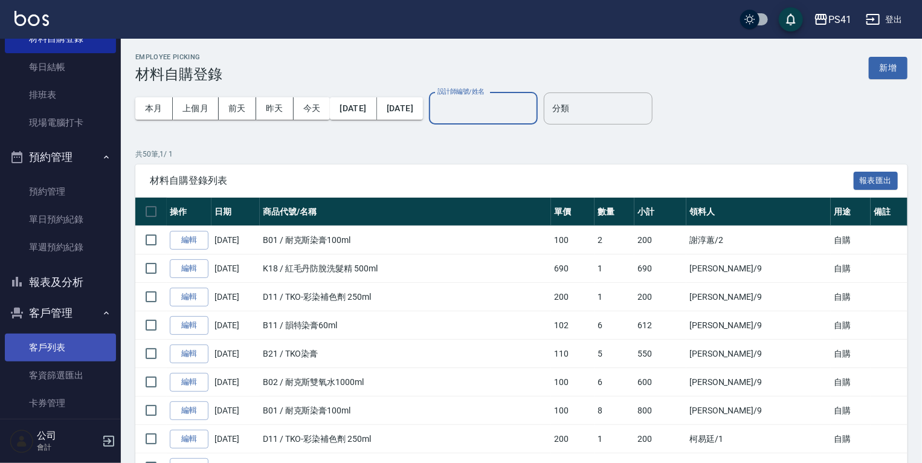
scroll to position [186, 0]
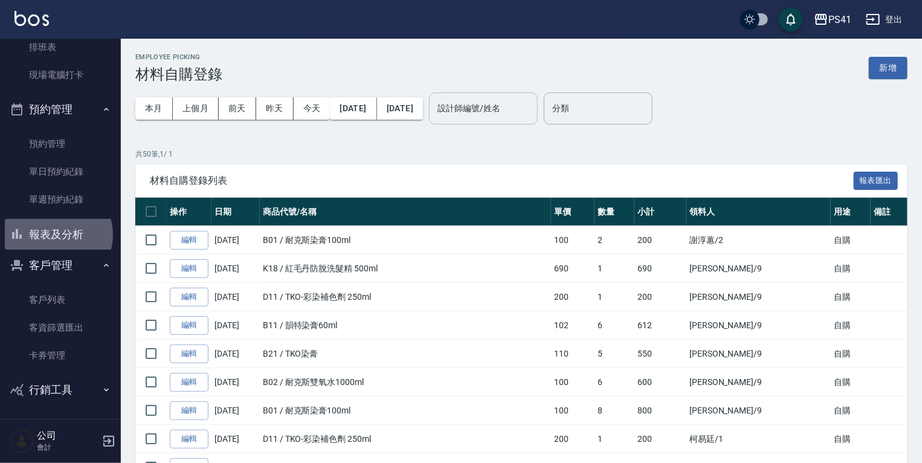
click at [57, 234] on button "報表及分析" at bounding box center [60, 234] width 111 height 31
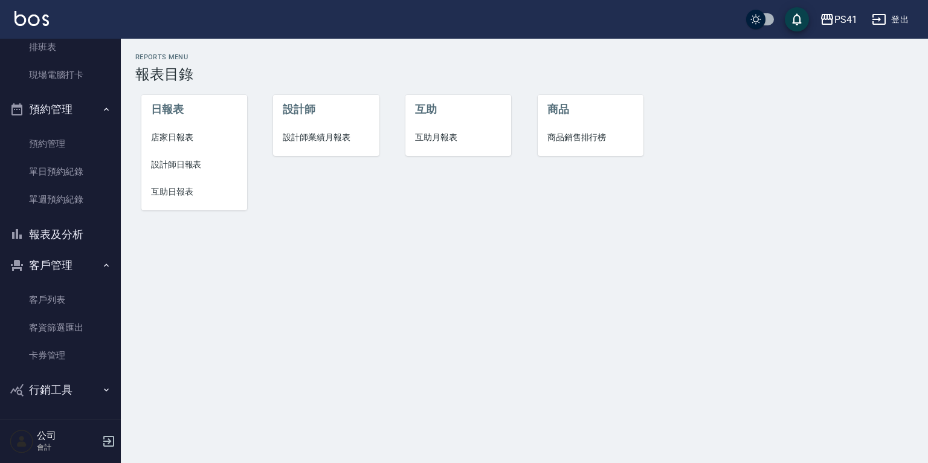
click at [192, 165] on span "設計師日報表" at bounding box center [194, 164] width 86 height 13
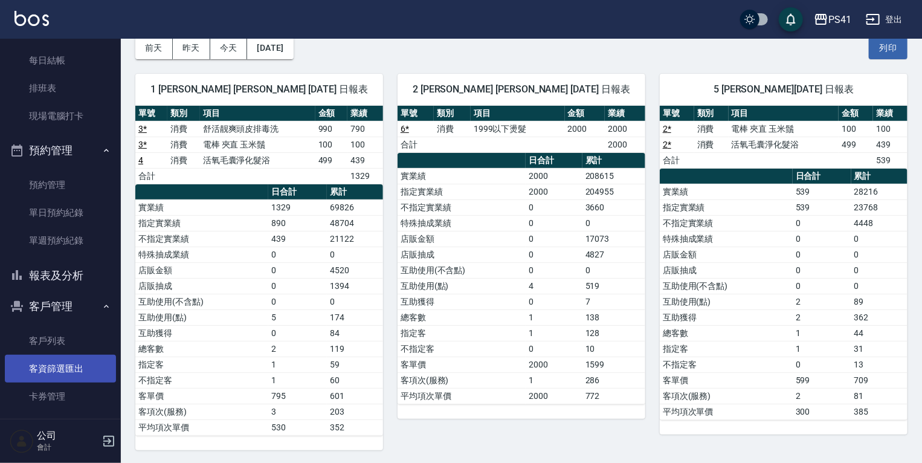
scroll to position [186, 0]
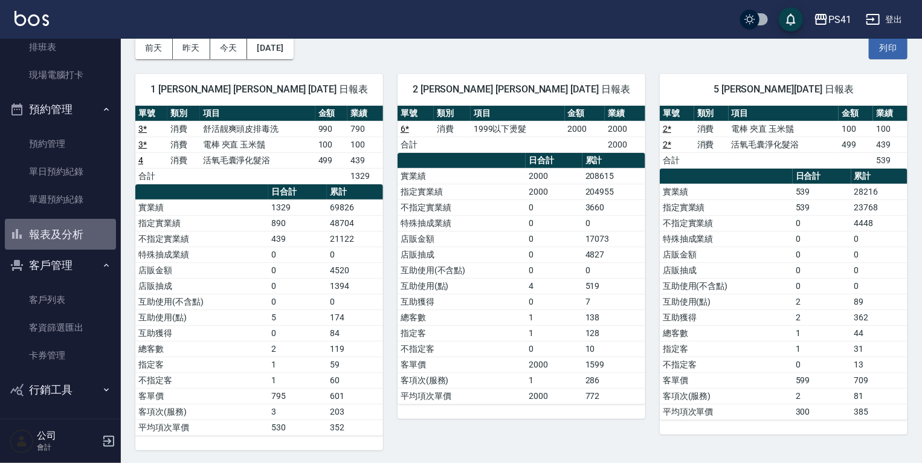
click at [83, 236] on button "報表及分析" at bounding box center [60, 234] width 111 height 31
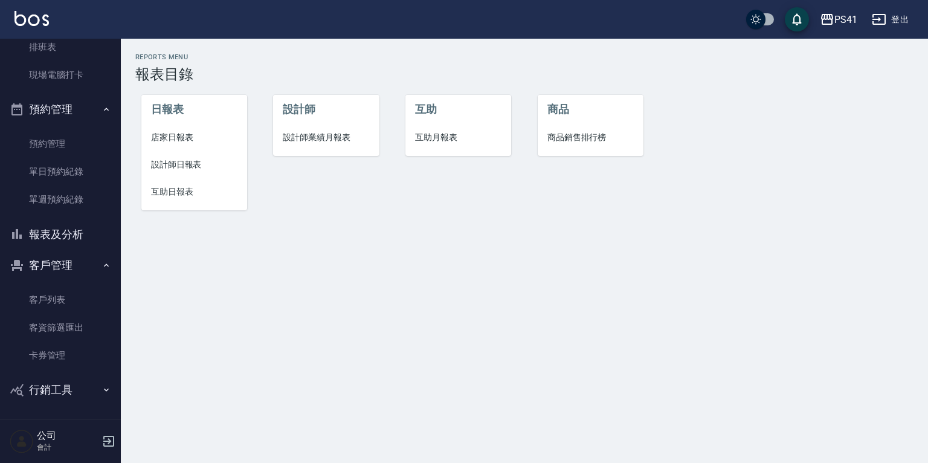
click at [297, 131] on li "設計師業績月報表" at bounding box center [326, 137] width 106 height 27
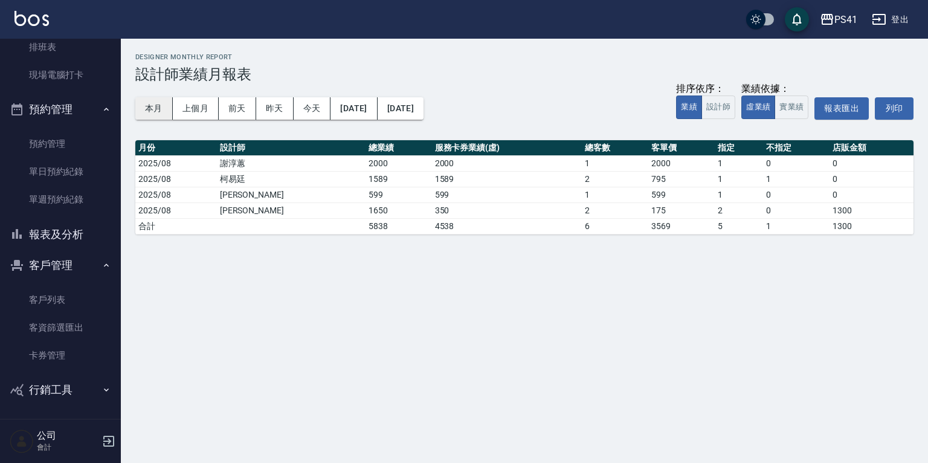
click at [152, 105] on button "本月" at bounding box center [153, 108] width 37 height 22
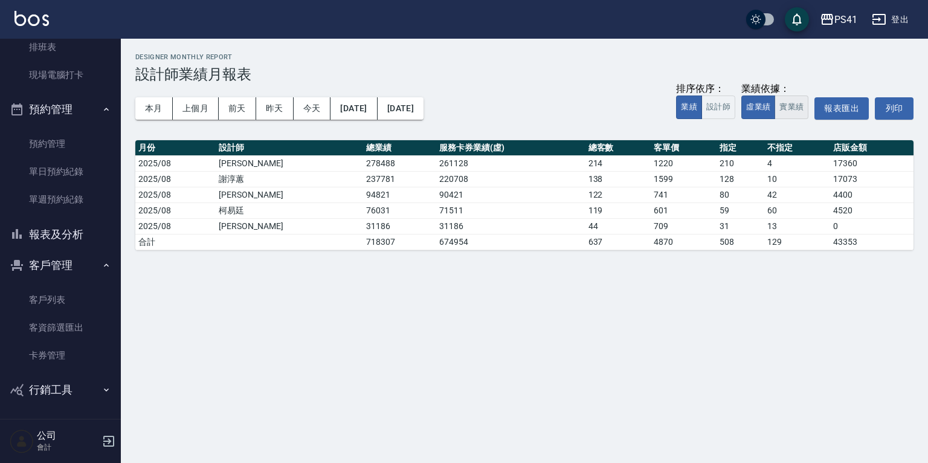
click at [788, 106] on button "實業績" at bounding box center [792, 107] width 34 height 24
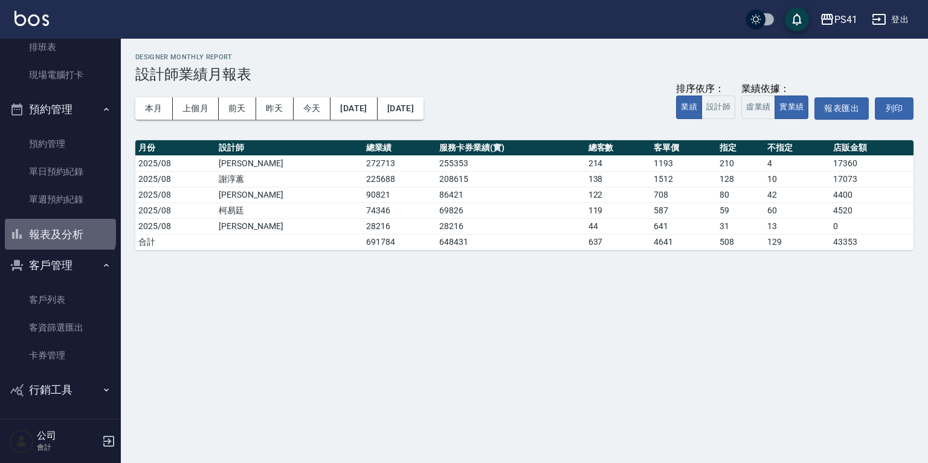
click at [59, 232] on button "報表及分析" at bounding box center [60, 234] width 111 height 31
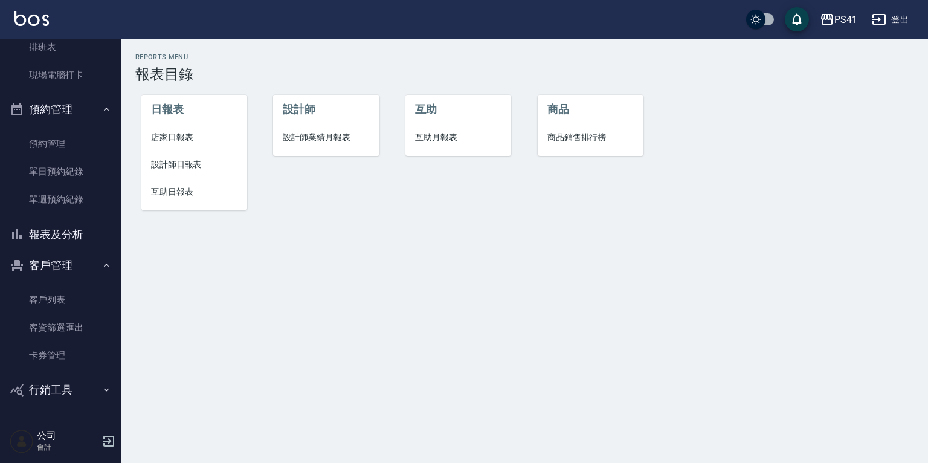
click at [433, 141] on span "互助月報表" at bounding box center [458, 137] width 86 height 13
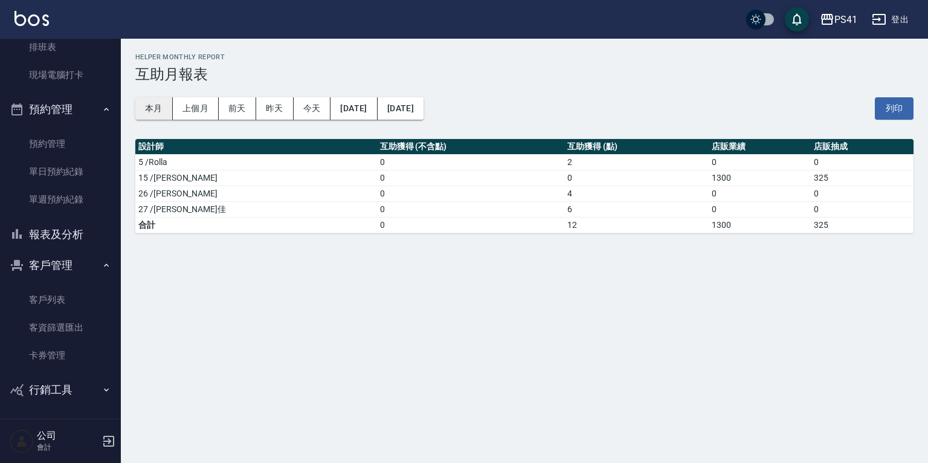
click at [153, 111] on button "本月" at bounding box center [153, 108] width 37 height 22
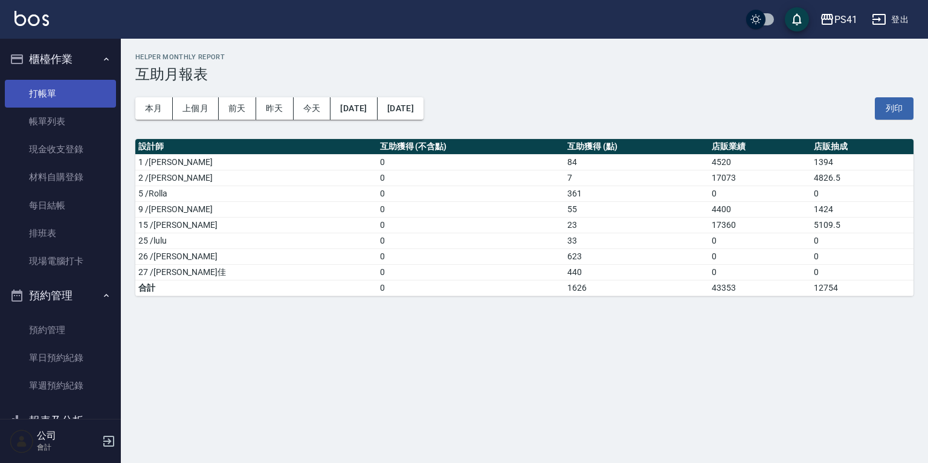
click at [49, 100] on link "打帳單" at bounding box center [60, 94] width 111 height 28
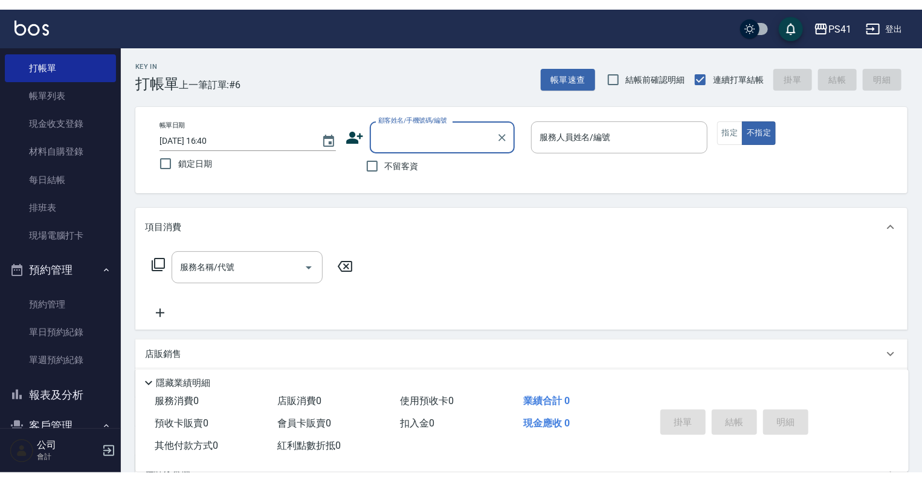
scroll to position [145, 0]
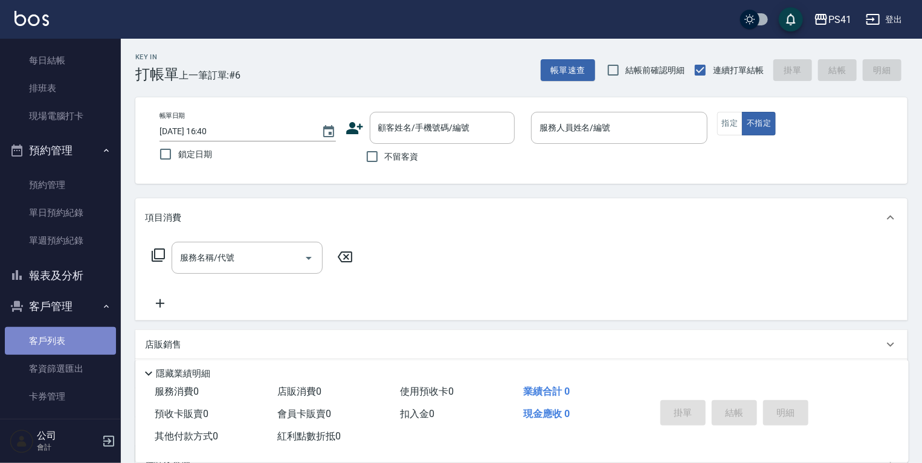
click at [63, 338] on link "客戶列表" at bounding box center [60, 341] width 111 height 28
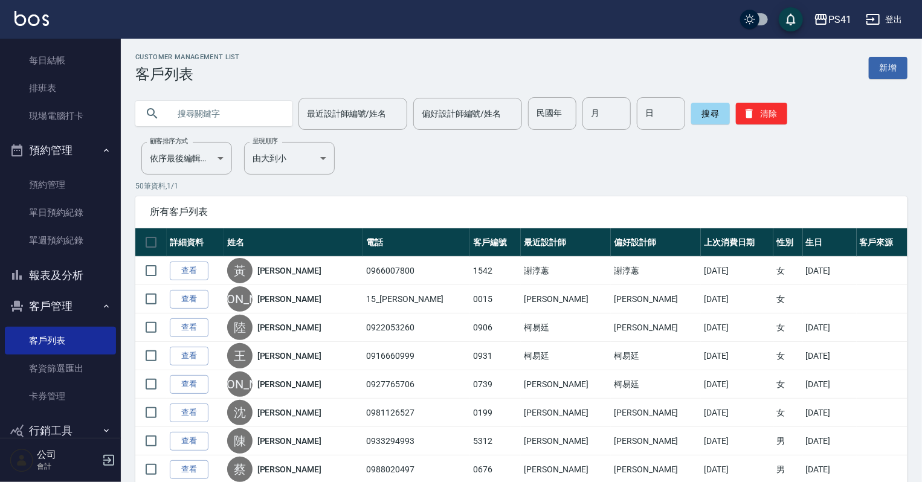
click at [205, 109] on input "text" at bounding box center [226, 113] width 114 height 33
type input "0918952975"
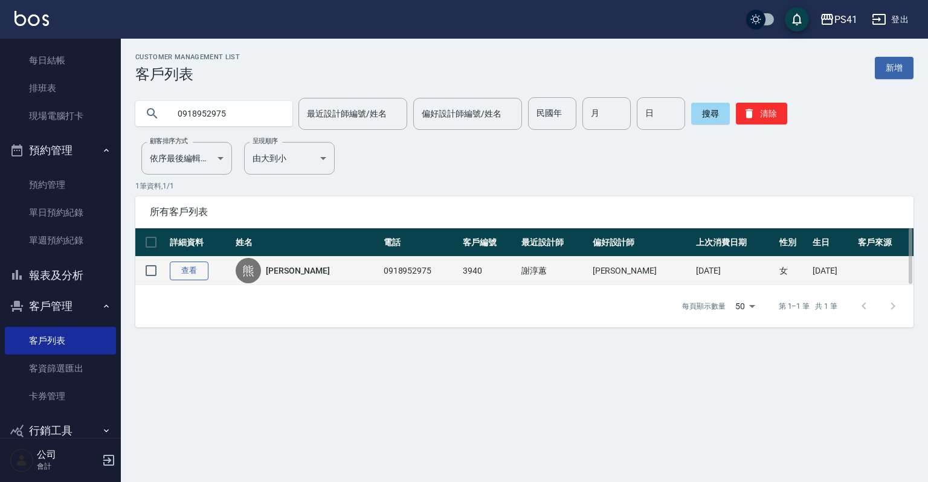
click at [186, 266] on link "查看" at bounding box center [189, 271] width 39 height 19
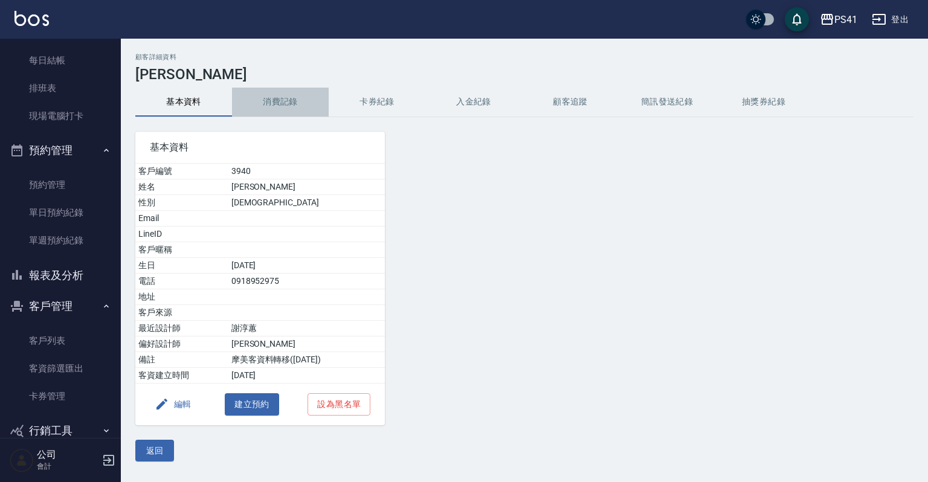
click at [285, 105] on button "消費記錄" at bounding box center [280, 102] width 97 height 29
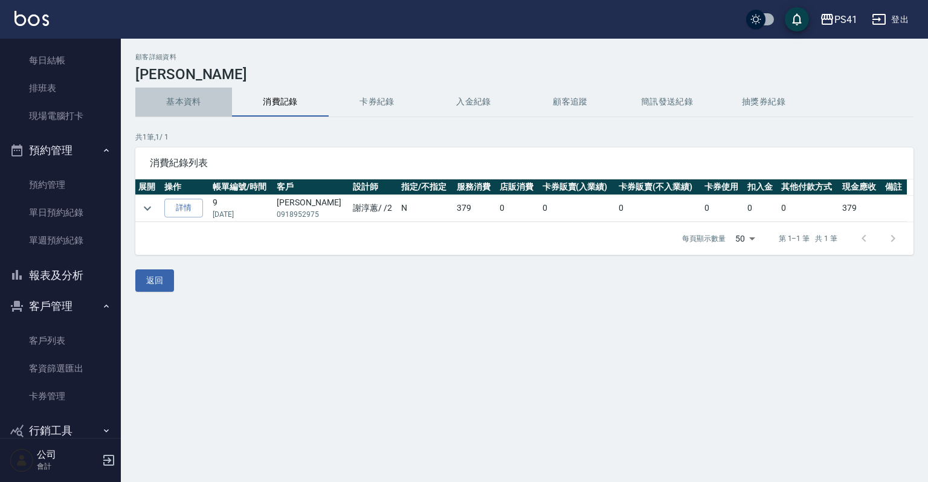
click at [184, 105] on button "基本資料" at bounding box center [183, 102] width 97 height 29
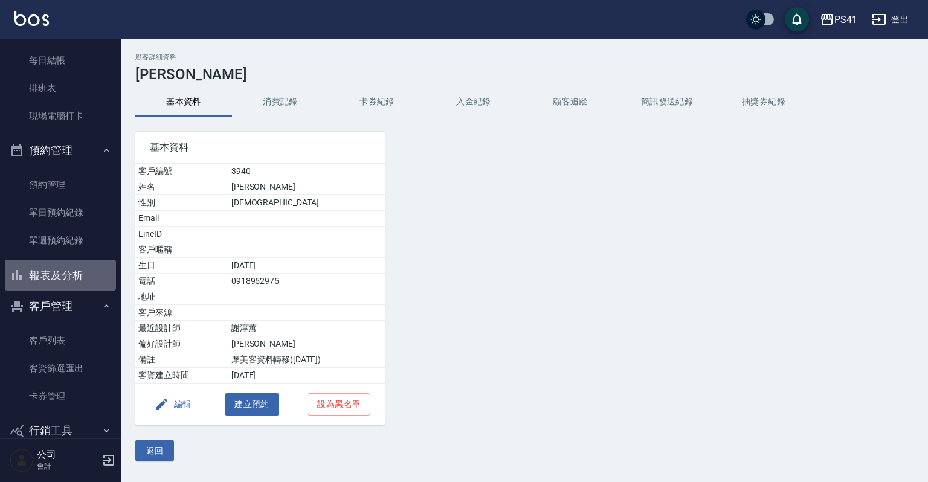
click at [66, 275] on button "報表及分析" at bounding box center [60, 275] width 111 height 31
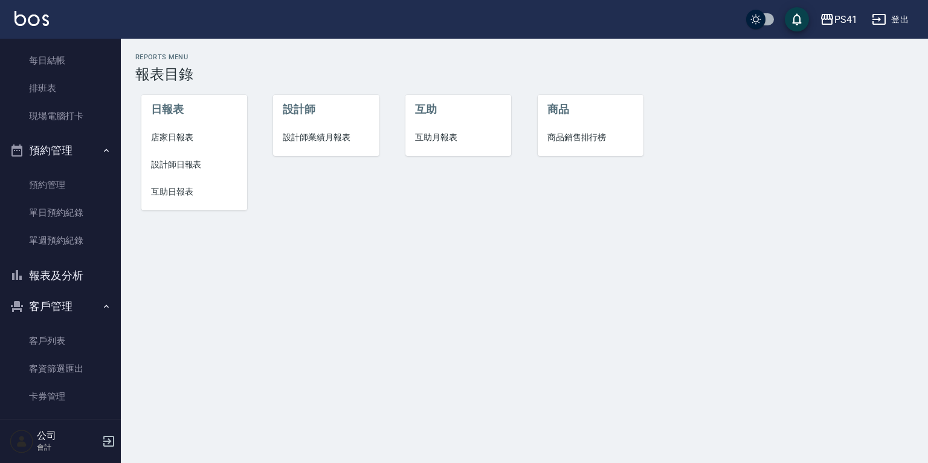
click at [181, 162] on span "設計師日報表" at bounding box center [194, 164] width 86 height 13
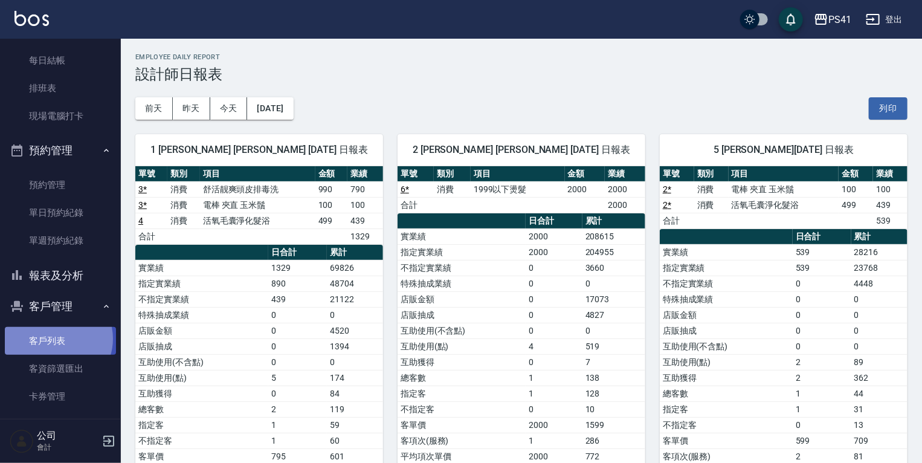
click at [57, 338] on link "客戶列表" at bounding box center [60, 341] width 111 height 28
